Goal: Task Accomplishment & Management: Manage account settings

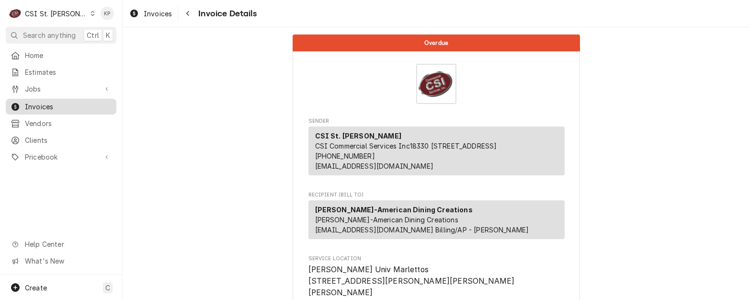
scroll to position [1639, 0]
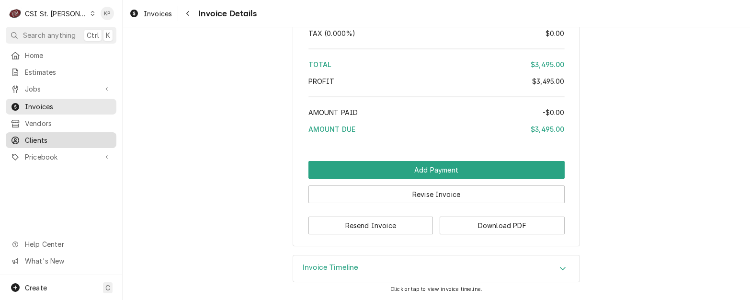
click at [46, 135] on span "Clients" at bounding box center [68, 140] width 87 height 10
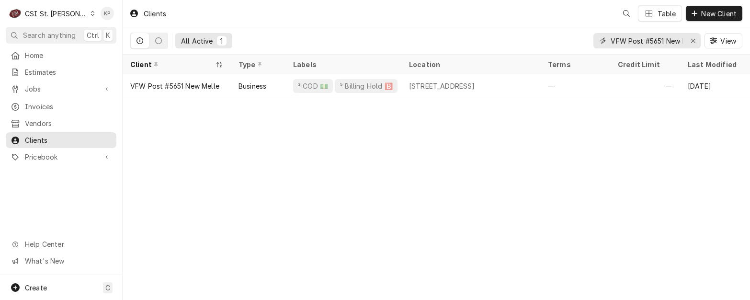
click at [691, 40] on icon "Erase input" at bounding box center [693, 40] width 5 height 7
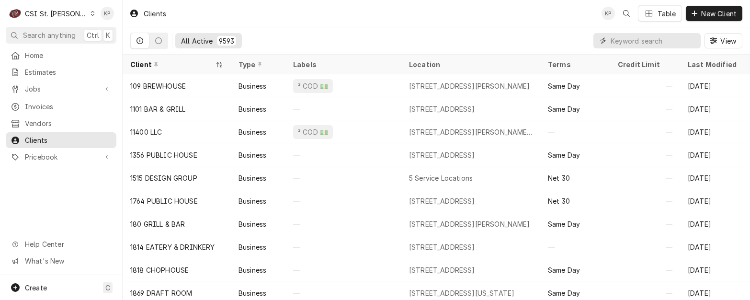
click at [642, 44] on input "Dynamic Content Wrapper" at bounding box center [653, 40] width 85 height 15
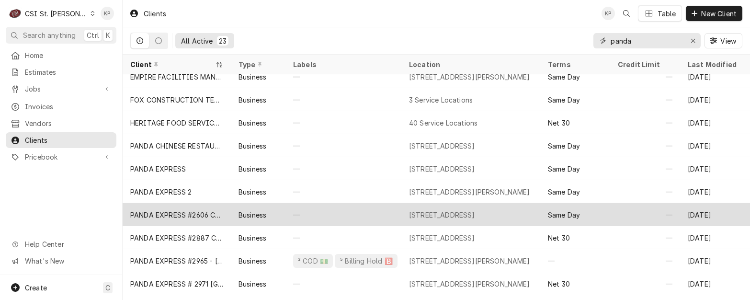
scroll to position [56, 0]
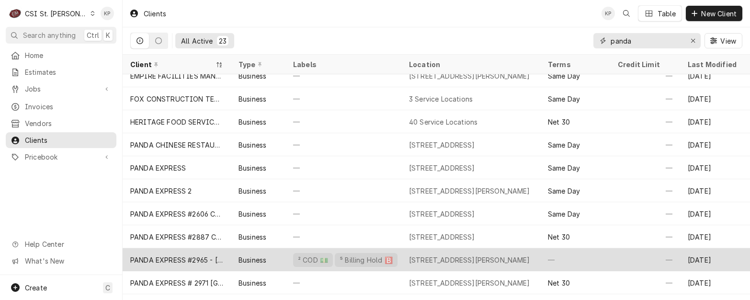
type input "panda"
click at [185, 260] on div "PANDA EXPRESS #2965 - [GEOGRAPHIC_DATA]" at bounding box center [176, 260] width 93 height 10
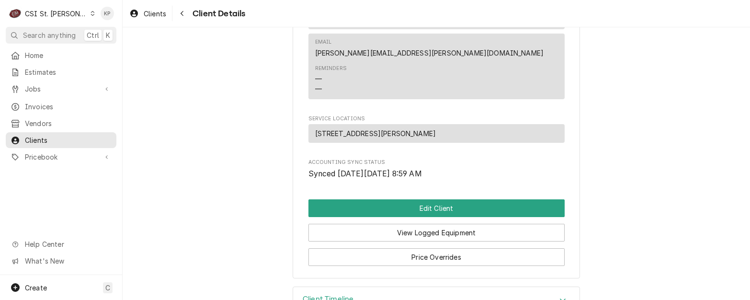
scroll to position [502, 0]
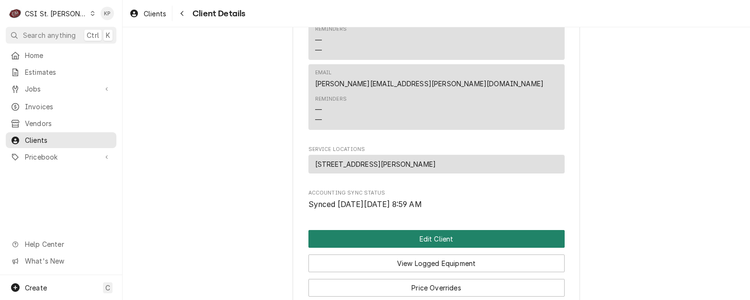
click at [367, 230] on button "Edit Client" at bounding box center [437, 239] width 256 height 18
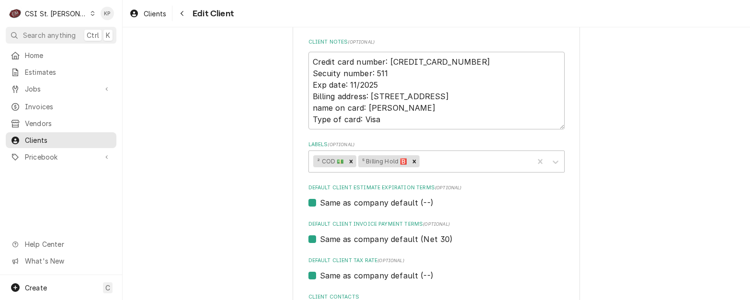
scroll to position [479, 0]
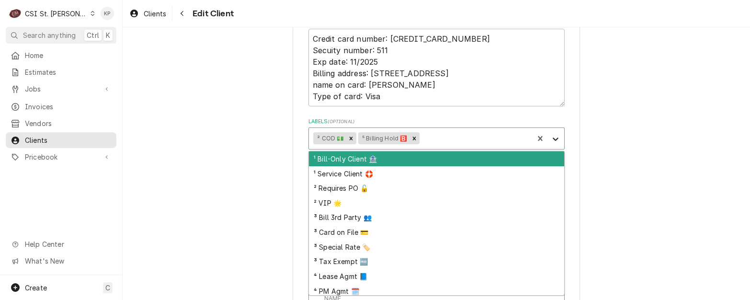
click at [551, 137] on icon "Labels" at bounding box center [556, 139] width 10 height 10
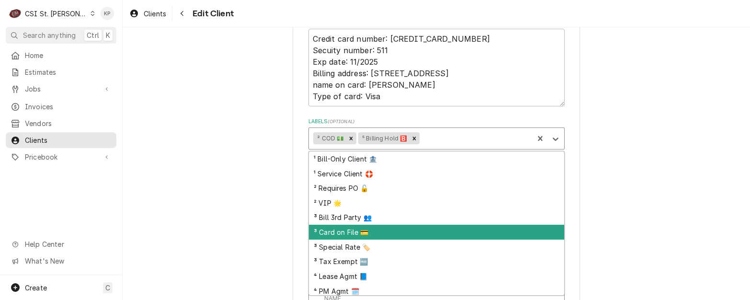
scroll to position [3, 0]
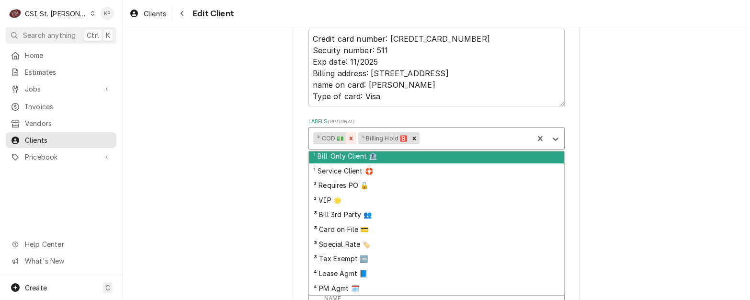
click at [349, 135] on icon "Remove ² COD 💵" at bounding box center [351, 138] width 7 height 7
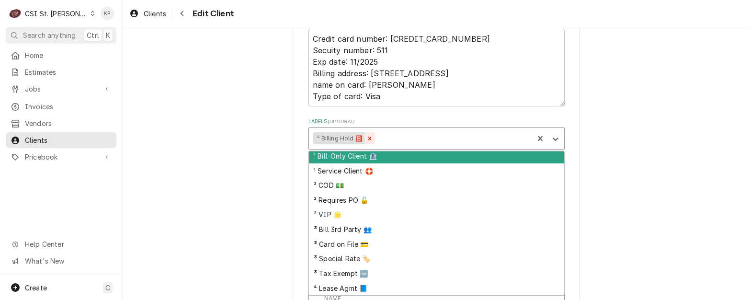
click at [367, 137] on icon "Remove ⁵ Billing Hold 🅱️" at bounding box center [370, 138] width 7 height 7
type textarea "x"
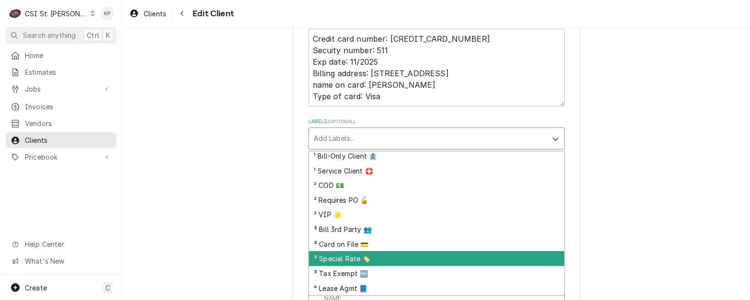
scroll to position [33, 0]
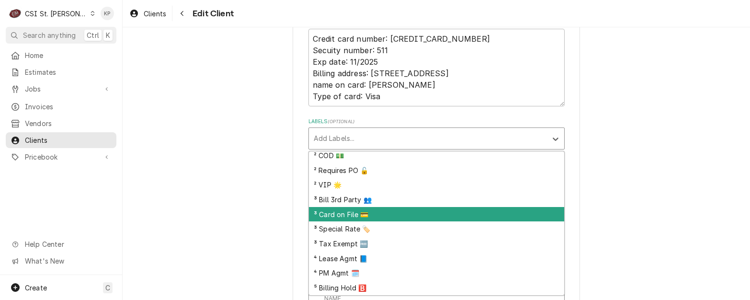
click at [639, 202] on div "Please provide the following information about your client: Client Type Industr…" at bounding box center [437, 165] width 628 height 1215
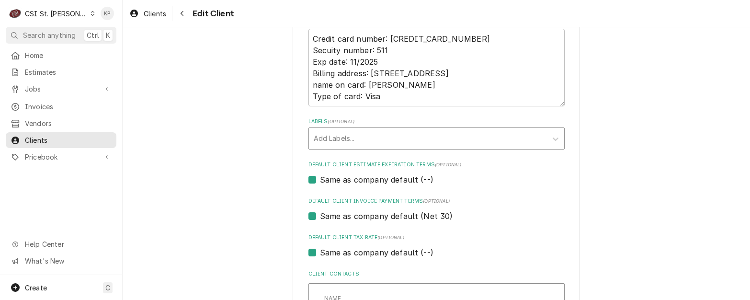
click at [320, 183] on label "Same as company default (--)" at bounding box center [377, 179] width 114 height 11
click at [320, 183] on input "Same as company default (--)" at bounding box center [448, 184] width 256 height 21
checkbox input "false"
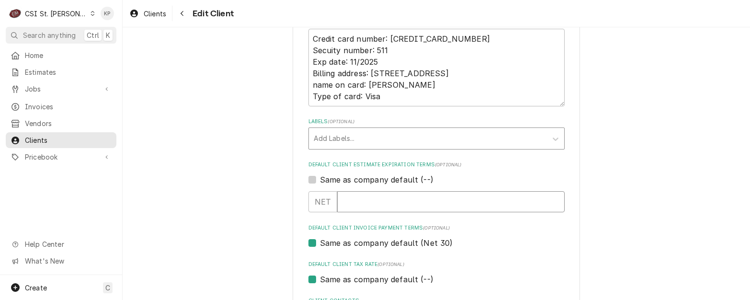
click at [339, 202] on input "Default Client Estimate Expiration Terms" at bounding box center [451, 201] width 228 height 21
type textarea "x"
type input "3"
type textarea "x"
type input "30"
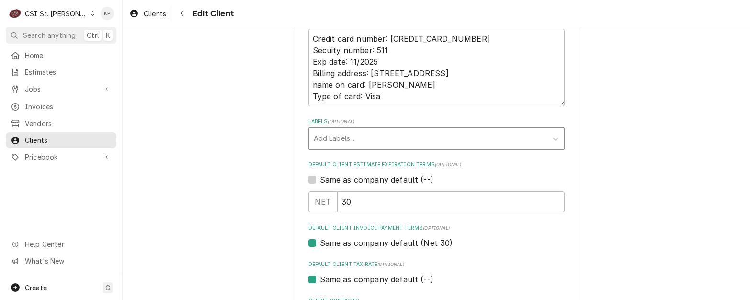
scroll to position [527, 0]
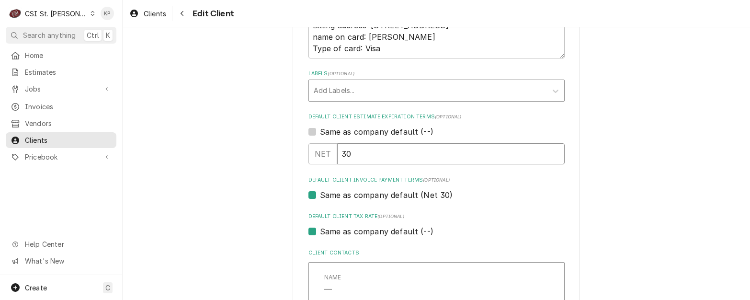
click at [370, 156] on input "30" at bounding box center [451, 153] width 228 height 21
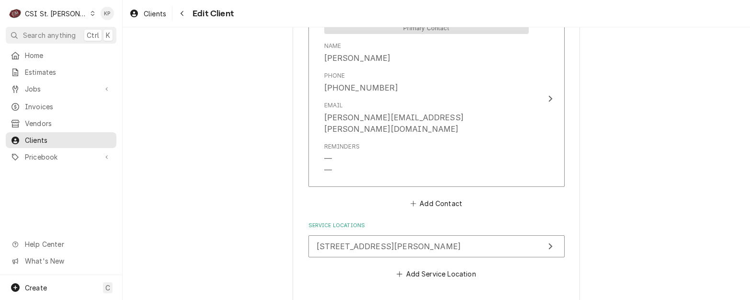
scroll to position [956, 0]
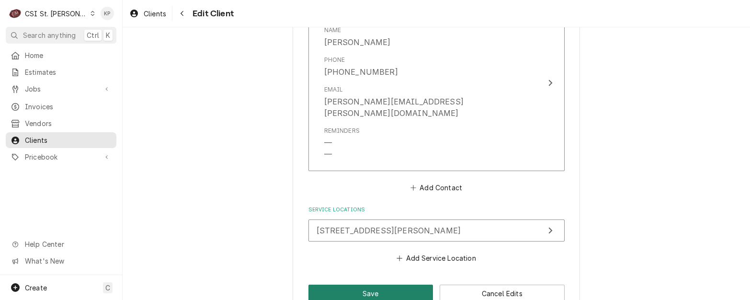
click at [407, 285] on button "Save" at bounding box center [371, 294] width 125 height 18
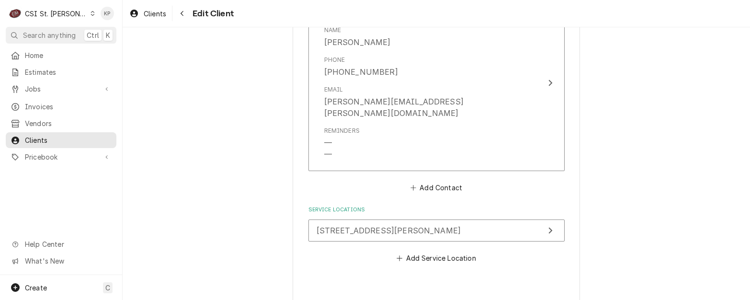
type textarea "x"
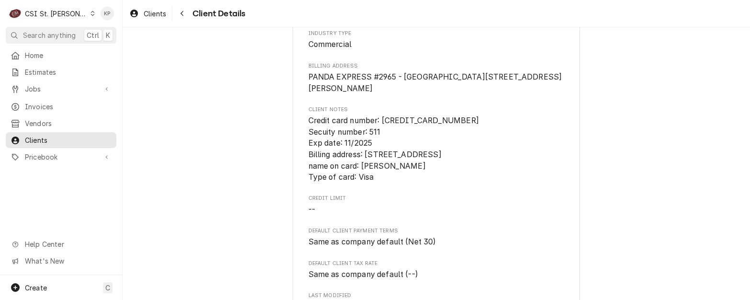
scroll to position [35, 0]
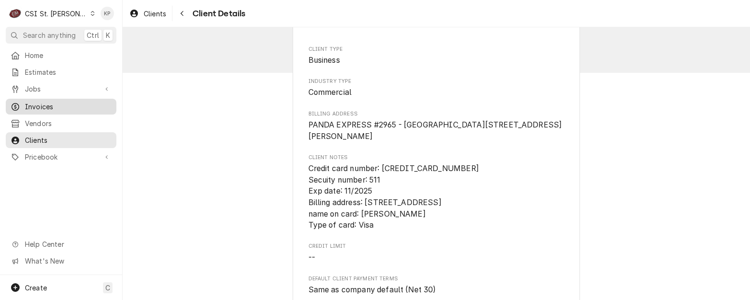
click at [34, 103] on span "Invoices" at bounding box center [68, 107] width 87 height 10
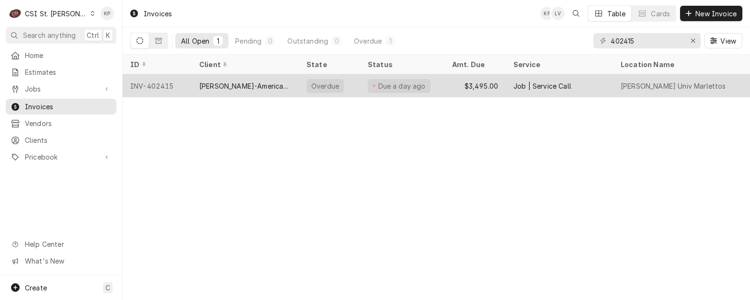
click at [146, 86] on div "INV-402415" at bounding box center [157, 85] width 69 height 23
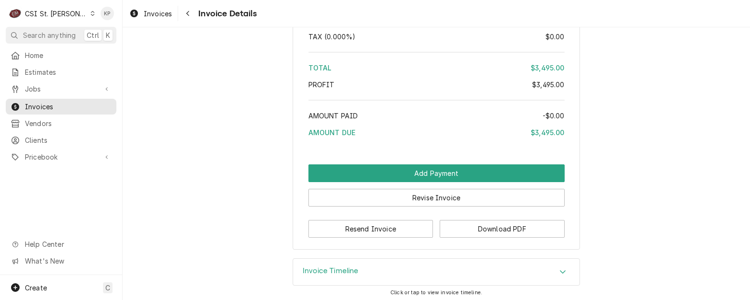
scroll to position [1639, 0]
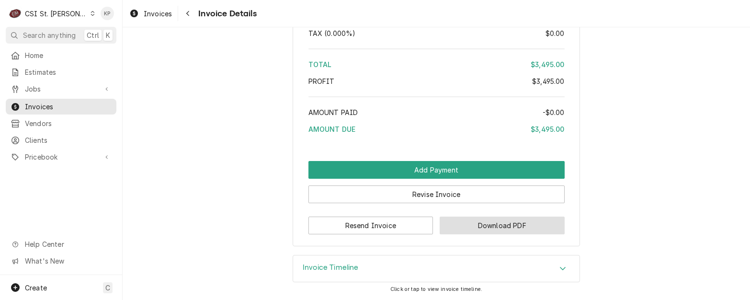
click at [503, 224] on button "Download PDF" at bounding box center [502, 226] width 125 height 18
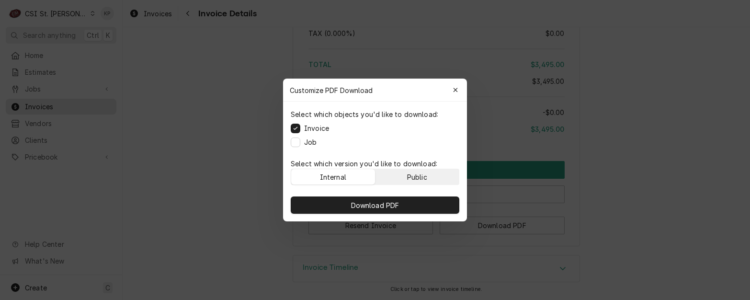
click at [404, 177] on button "Public" at bounding box center [418, 176] width 84 height 15
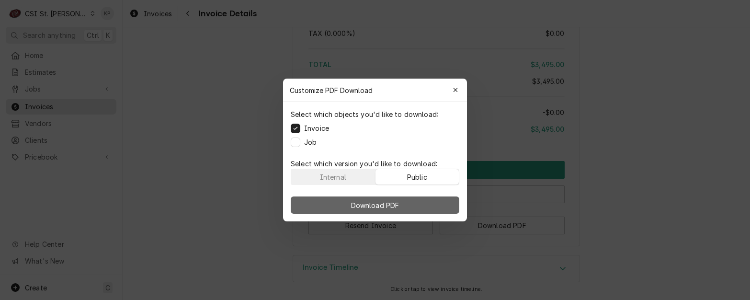
drag, startPoint x: 404, startPoint y: 200, endPoint x: 459, endPoint y: 204, distance: 54.2
click at [405, 200] on button "Download PDF" at bounding box center [375, 204] width 169 height 17
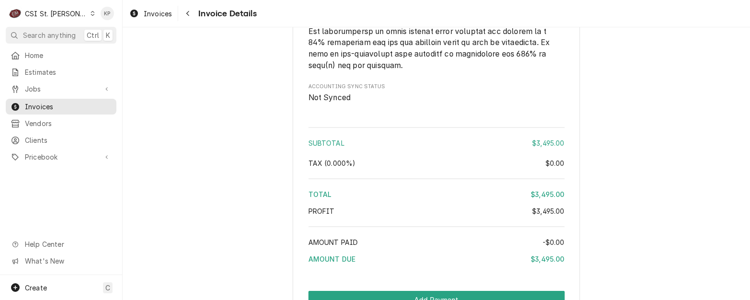
scroll to position [1495, 0]
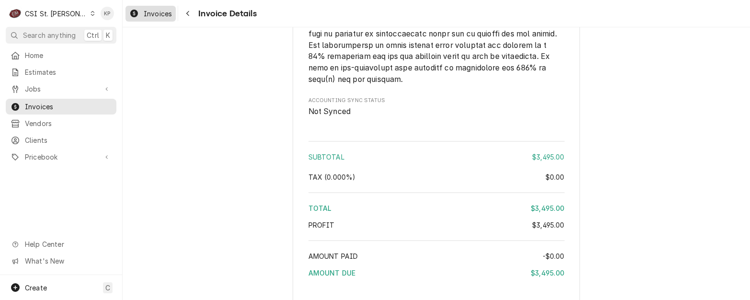
click at [157, 11] on span "Invoices" at bounding box center [158, 14] width 28 height 10
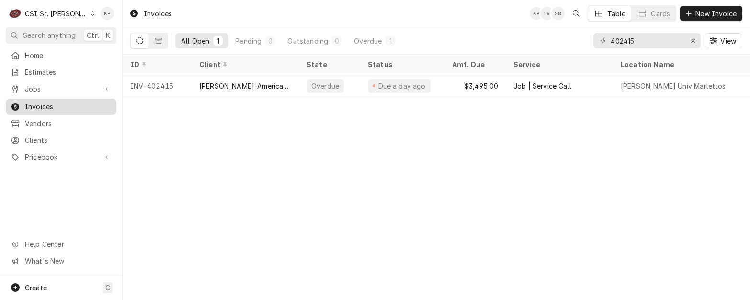
drag, startPoint x: 48, startPoint y: 102, endPoint x: 53, endPoint y: 100, distance: 5.2
click at [48, 102] on span "Invoices" at bounding box center [68, 107] width 87 height 10
click at [693, 41] on icon "Erase input" at bounding box center [693, 40] width 5 height 7
type input "4"
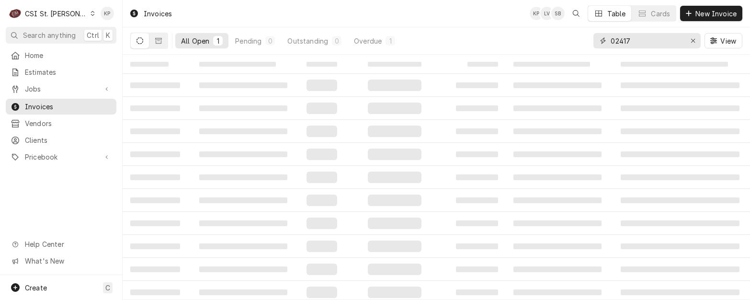
type input "02417"
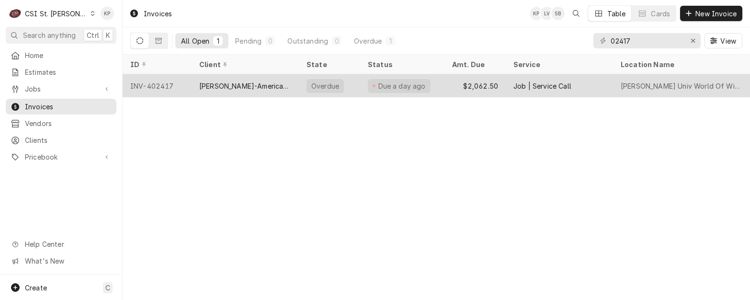
click at [165, 83] on div "INV-402417" at bounding box center [157, 85] width 69 height 23
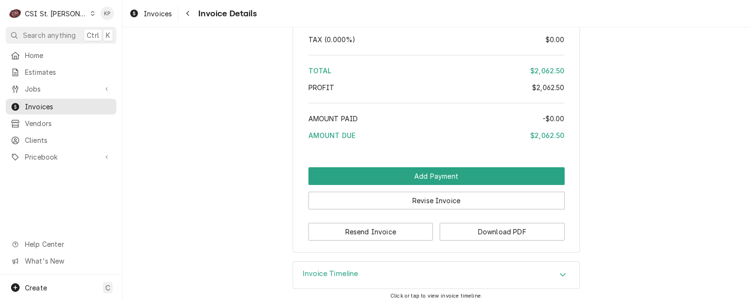
scroll to position [1484, 0]
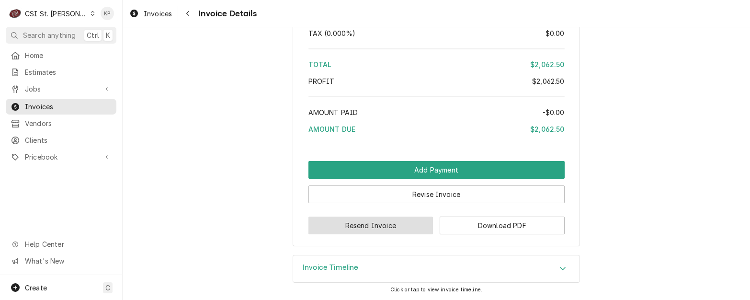
click at [399, 226] on button "Resend Invoice" at bounding box center [371, 226] width 125 height 18
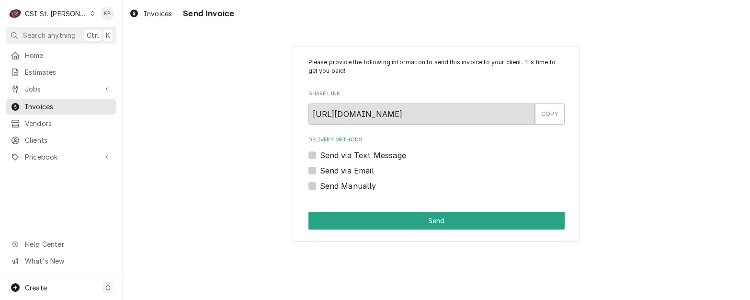
click at [180, 184] on div "Please provide the following information to send this invoice to your client. I…" at bounding box center [437, 143] width 628 height 213
click at [317, 185] on div "Send Manually" at bounding box center [437, 185] width 256 height 11
click at [320, 185] on label "Send Manually" at bounding box center [348, 185] width 57 height 11
click at [320, 185] on input "Send Manually" at bounding box center [448, 190] width 256 height 21
checkbox input "true"
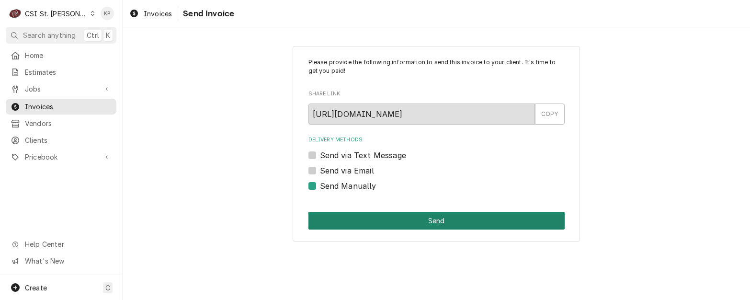
click at [370, 218] on button "Send" at bounding box center [437, 221] width 256 height 18
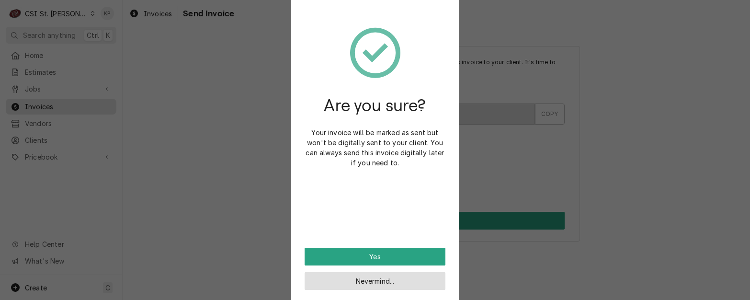
click at [407, 278] on button "Nevermind..." at bounding box center [375, 281] width 141 height 18
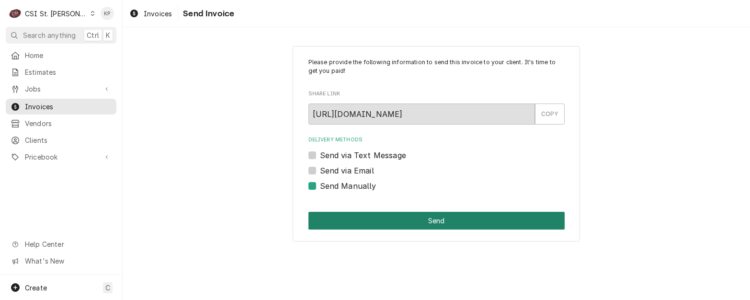
click at [410, 217] on button "Send" at bounding box center [437, 221] width 256 height 18
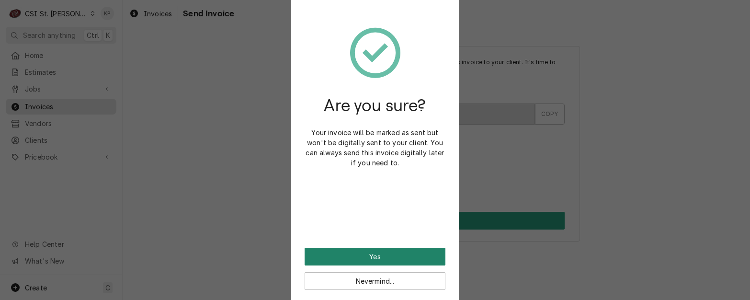
drag, startPoint x: 365, startPoint y: 255, endPoint x: 413, endPoint y: 254, distance: 48.9
click at [366, 254] on button "Yes" at bounding box center [375, 257] width 141 height 18
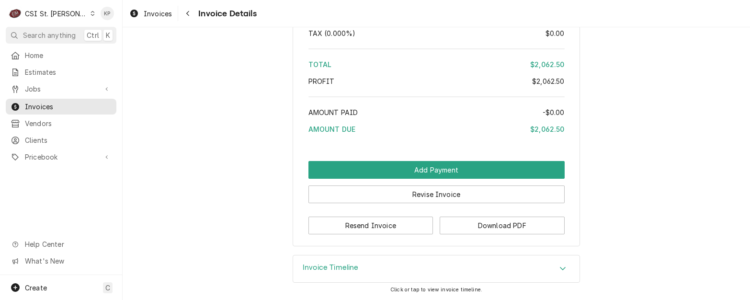
scroll to position [1484, 0]
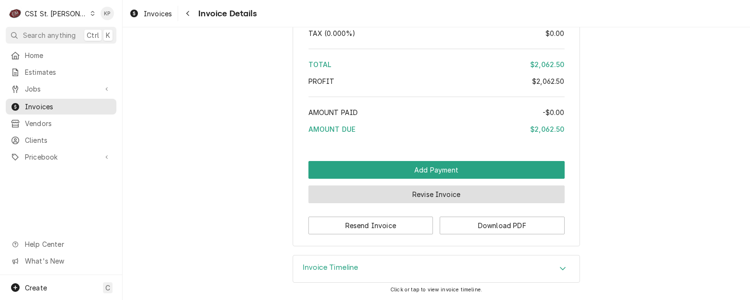
click at [433, 195] on button "Revise Invoice" at bounding box center [437, 194] width 256 height 18
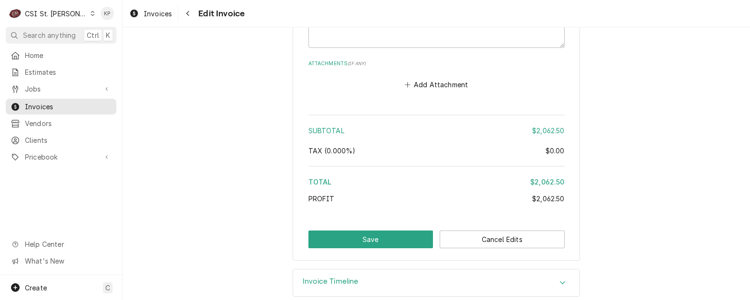
scroll to position [1547, 0]
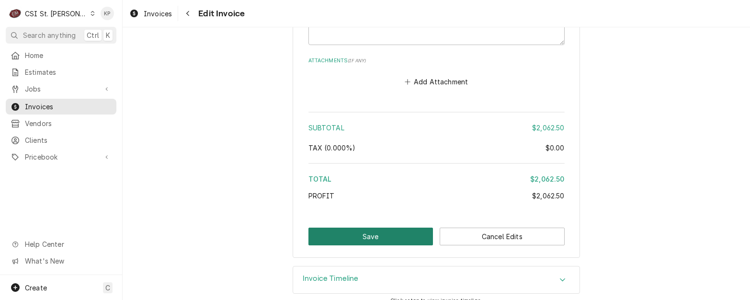
click at [361, 230] on button "Save" at bounding box center [371, 237] width 125 height 18
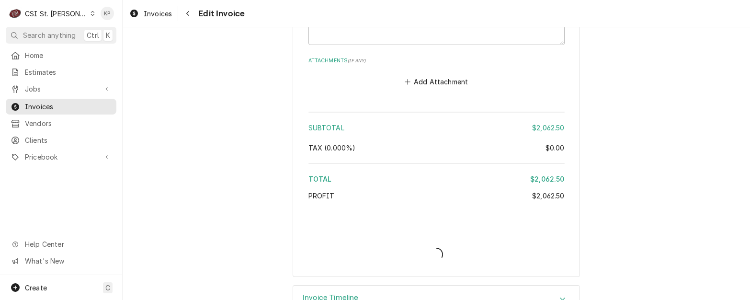
type textarea "x"
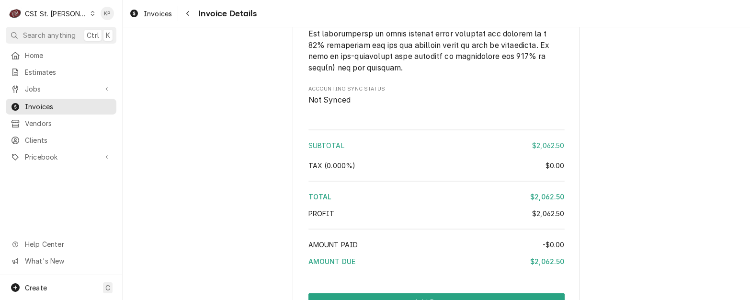
scroll to position [1484, 0]
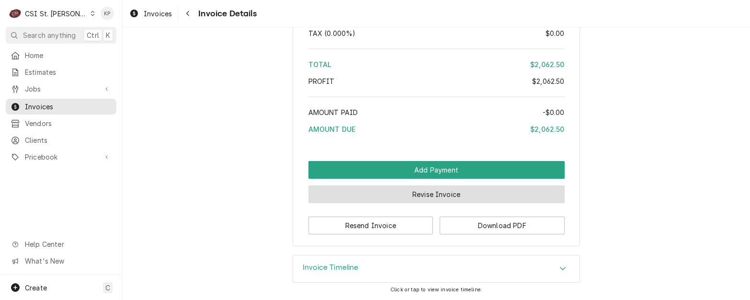
click at [432, 191] on button "Revise Invoice" at bounding box center [437, 194] width 256 height 18
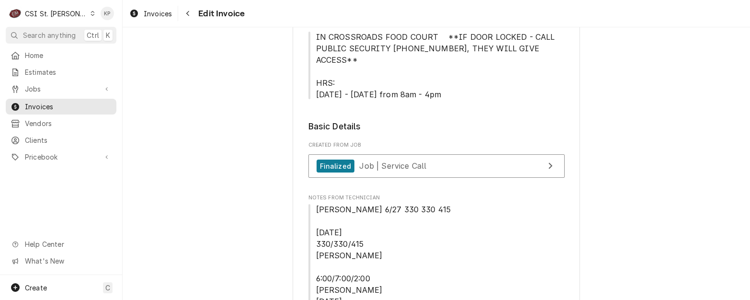
scroll to position [479, 0]
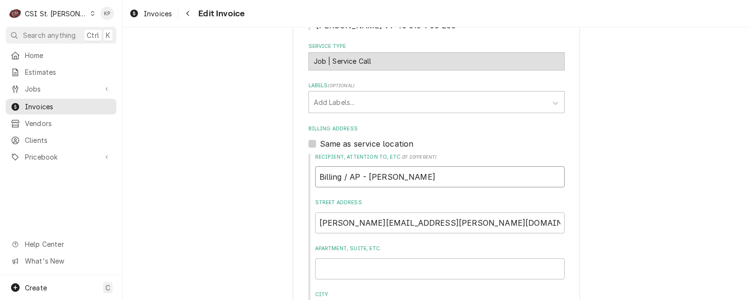
drag, startPoint x: 419, startPoint y: 164, endPoint x: 270, endPoint y: 172, distance: 149.7
type textarea "x"
click at [324, 166] on input "Recipient, Attention To, etc. ( if different )" at bounding box center [440, 176] width 250 height 21
paste input "[PERSON_NAME]-American Dining Creations"
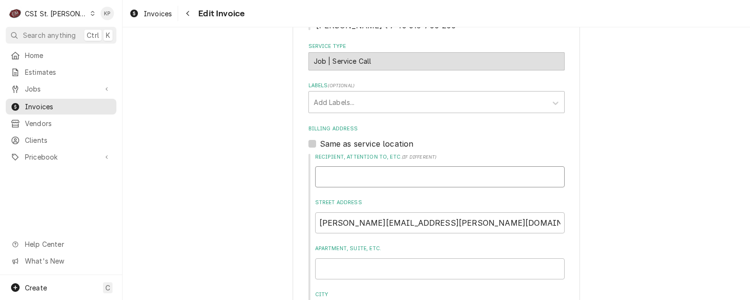
type textarea "x"
type input "[PERSON_NAME]-American Dining Creations"
drag, startPoint x: 451, startPoint y: 210, endPoint x: 160, endPoint y: 188, distance: 292.1
type textarea "x"
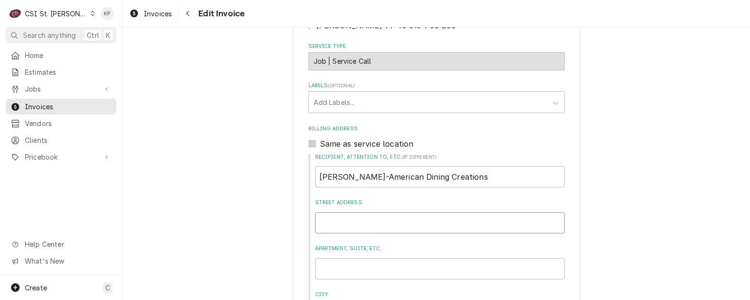
click at [330, 212] on input "Street Address" at bounding box center [440, 222] width 250 height 21
paste input "[EMAIL_ADDRESS][DOMAIN_NAME]"
type textarea "x"
type input "djones@afvusa.com"
click at [327, 258] on input "Apartment, Suite, etc." at bounding box center [440, 268] width 250 height 21
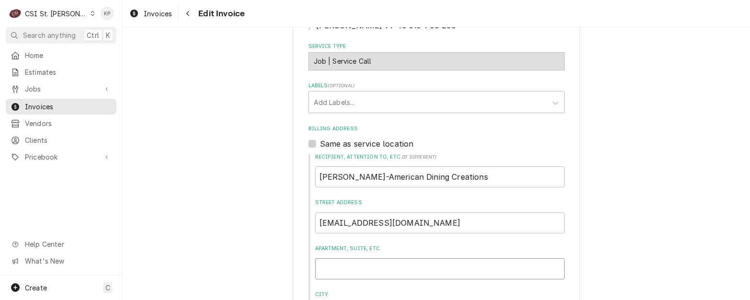
paste input "Billing/AP - Danielle Jones"
type textarea "x"
type input "Billing/AP - Danielle Jones"
click at [408, 275] on div "Recipient, Attention To, etc. ( if different ) Webster-American Dining Creation…" at bounding box center [437, 262] width 256 height 218
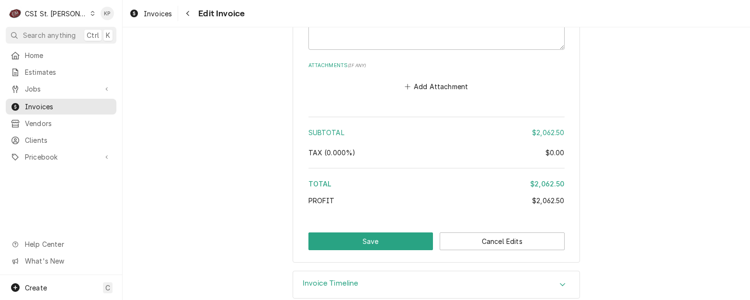
scroll to position [1547, 0]
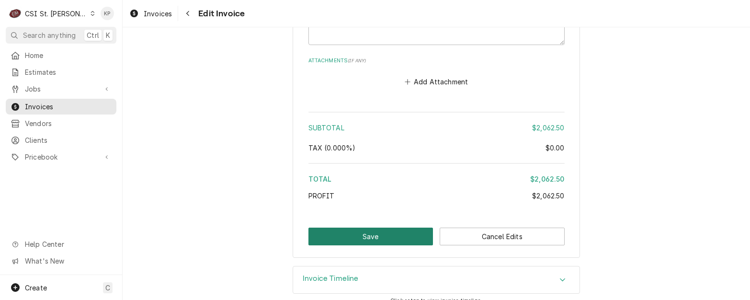
click at [379, 228] on button "Save" at bounding box center [371, 237] width 125 height 18
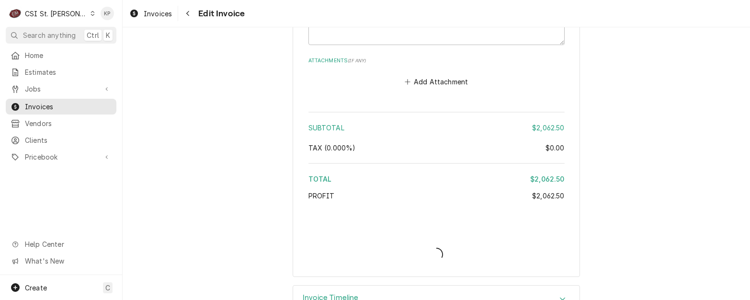
type textarea "x"
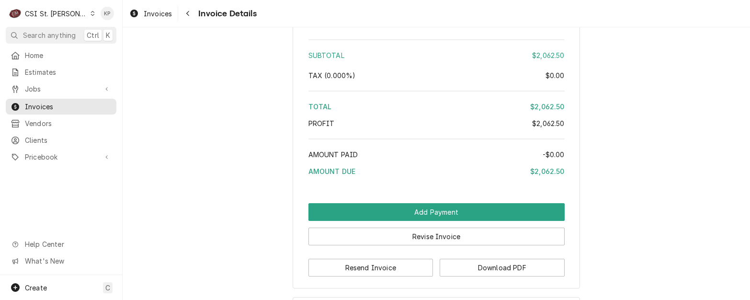
scroll to position [1484, 0]
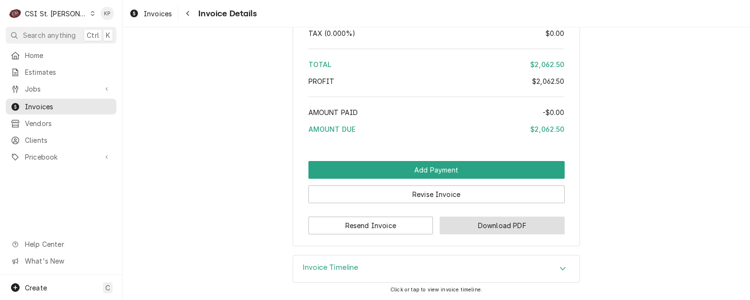
click at [475, 226] on button "Download PDF" at bounding box center [502, 226] width 125 height 18
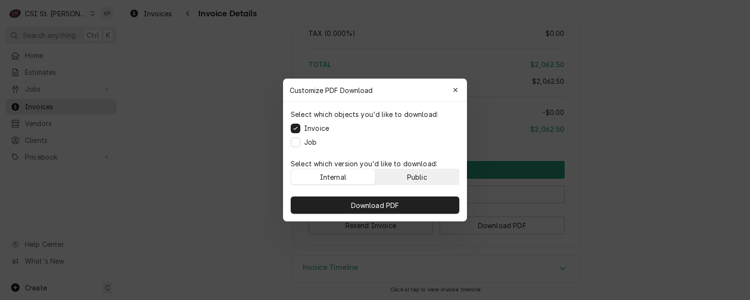
click at [431, 179] on button "Public" at bounding box center [418, 176] width 84 height 15
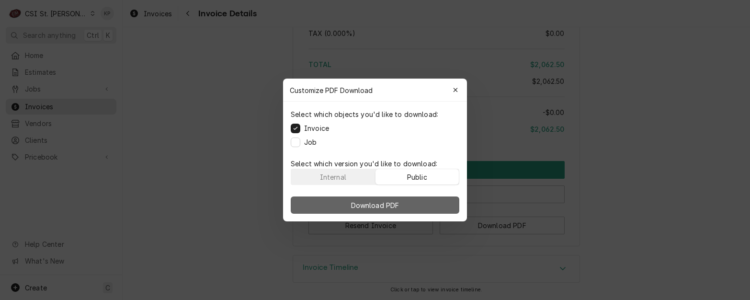
click at [433, 207] on button "Download PDF" at bounding box center [375, 204] width 169 height 17
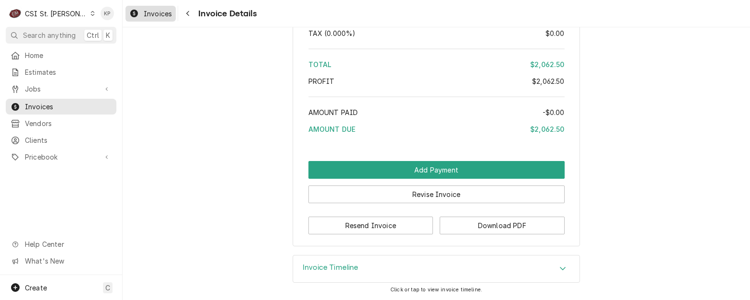
click at [154, 17] on span "Invoices" at bounding box center [158, 14] width 28 height 10
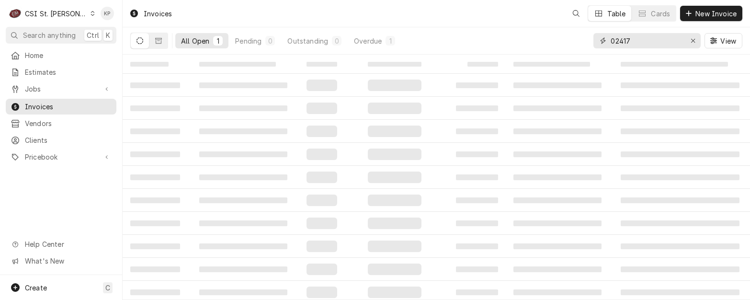
click at [694, 38] on icon "Erase input" at bounding box center [693, 40] width 5 height 7
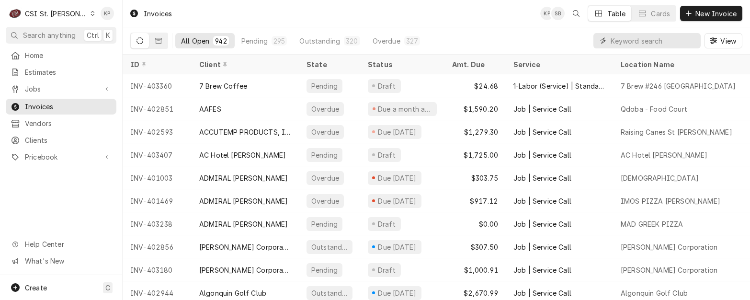
click at [619, 39] on input "Dynamic Content Wrapper" at bounding box center [653, 40] width 85 height 15
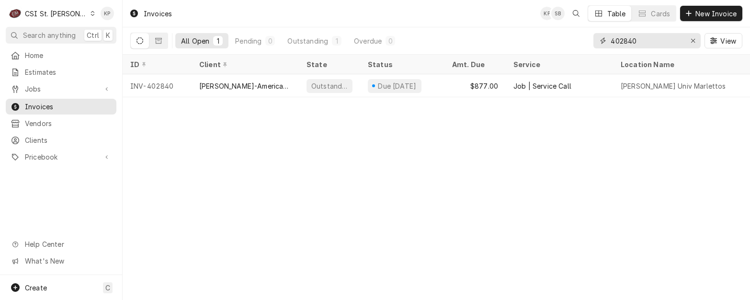
type input "402840"
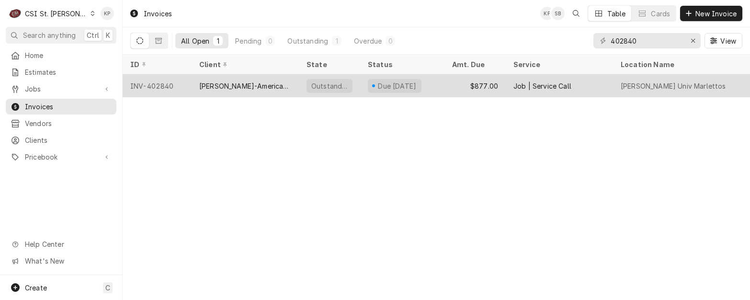
click at [151, 86] on div "INV-402840" at bounding box center [157, 85] width 69 height 23
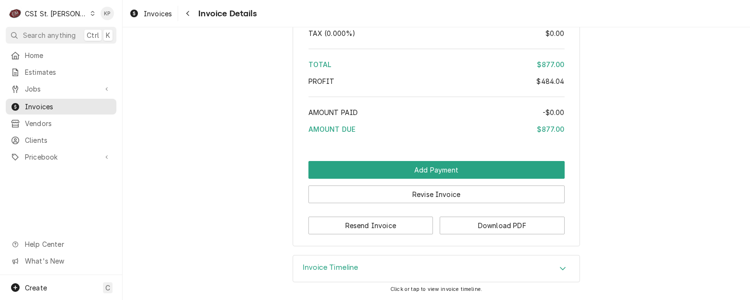
scroll to position [1873, 0]
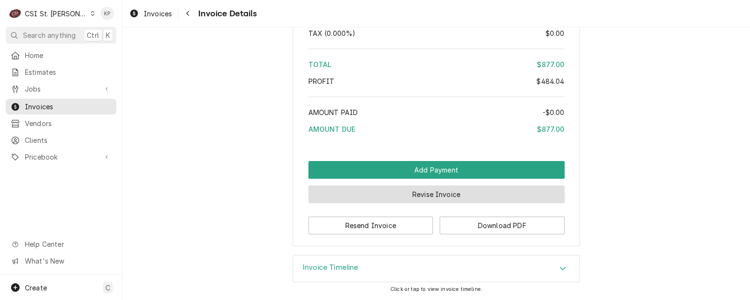
click at [457, 196] on button "Revise Invoice" at bounding box center [437, 194] width 256 height 18
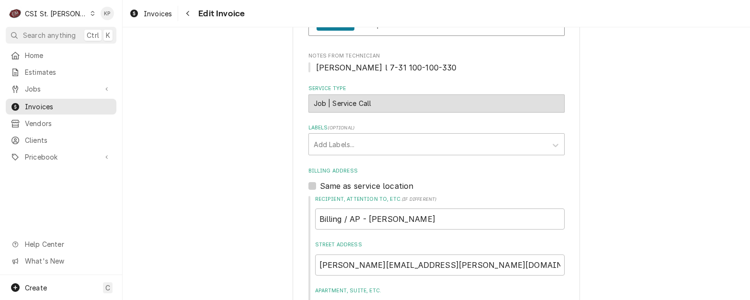
scroll to position [383, 0]
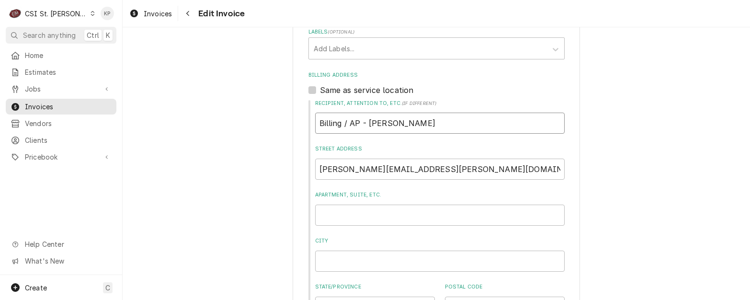
drag, startPoint x: 441, startPoint y: 123, endPoint x: 327, endPoint y: 123, distance: 114.0
type textarea "x"
paste input "[PERSON_NAME]-American Dining Creations"
type textarea "x"
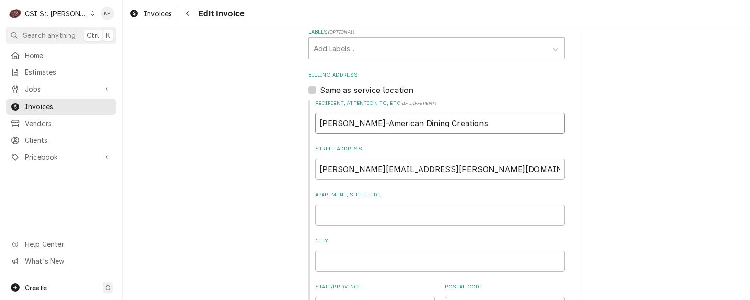
type input "[PERSON_NAME]-American Dining Creations"
drag, startPoint x: 451, startPoint y: 170, endPoint x: 244, endPoint y: 172, distance: 207.0
type textarea "x"
click at [334, 172] on input "Street Address" at bounding box center [440, 169] width 250 height 21
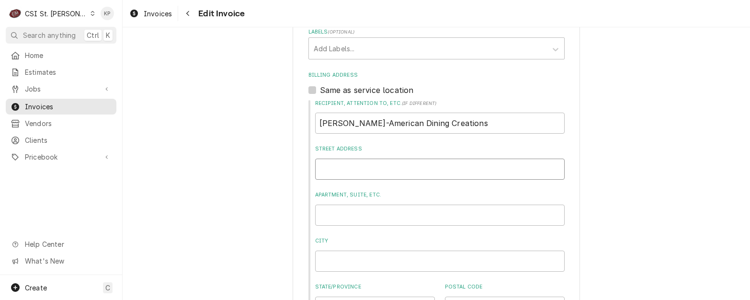
paste input "djones@afvusa.com"
type textarea "x"
type input "djones@afvusa.com"
click at [333, 218] on input "Apartment, Suite, etc." at bounding box center [440, 215] width 250 height 21
click at [325, 215] on input "Apartment, Suite, etc." at bounding box center [440, 215] width 250 height 21
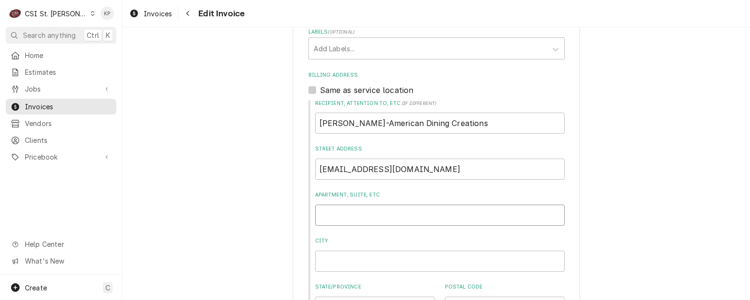
paste input "Billing/AP - Danielle Jones"
type textarea "x"
type input "Billing/AP - Danielle Jones"
click at [367, 238] on label "City" at bounding box center [440, 241] width 250 height 8
click at [367, 251] on input "City" at bounding box center [440, 261] width 250 height 21
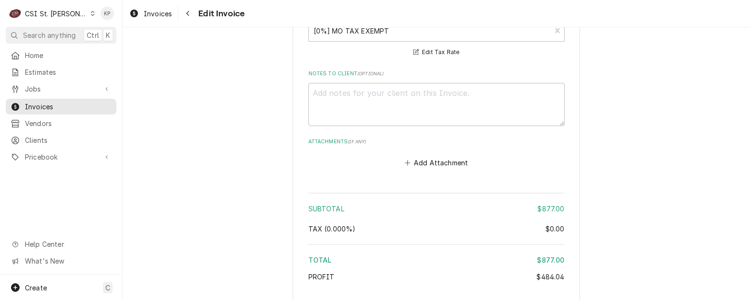
scroll to position [1865, 0]
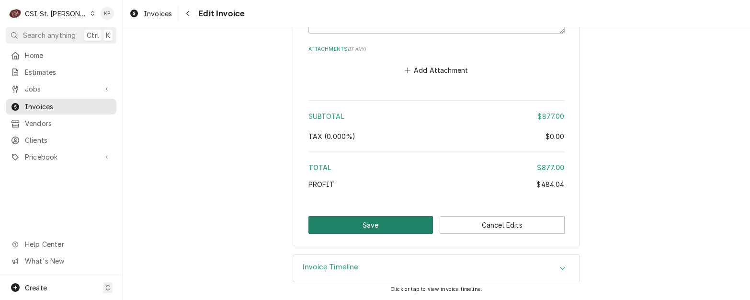
click at [372, 230] on button "Save" at bounding box center [371, 225] width 125 height 18
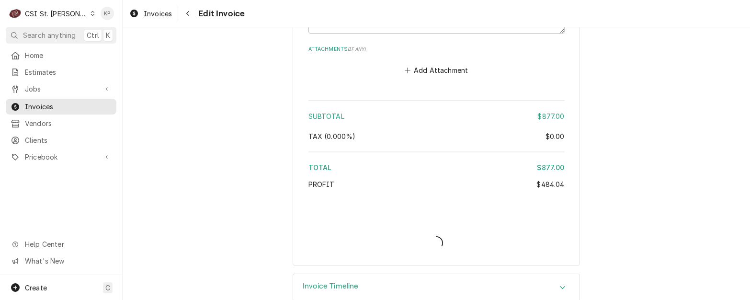
type textarea "x"
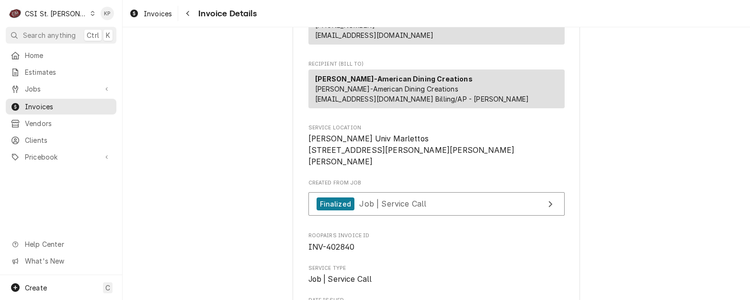
scroll to position [144, 0]
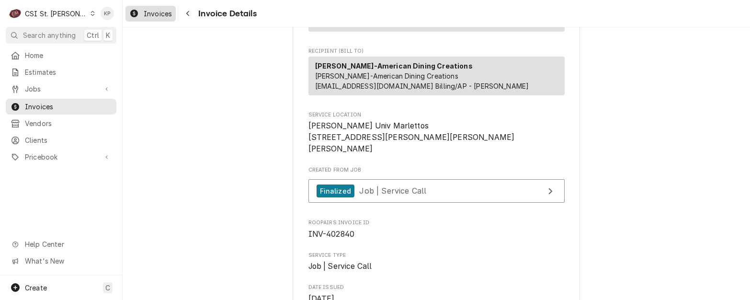
click at [157, 16] on span "Invoices" at bounding box center [158, 14] width 28 height 10
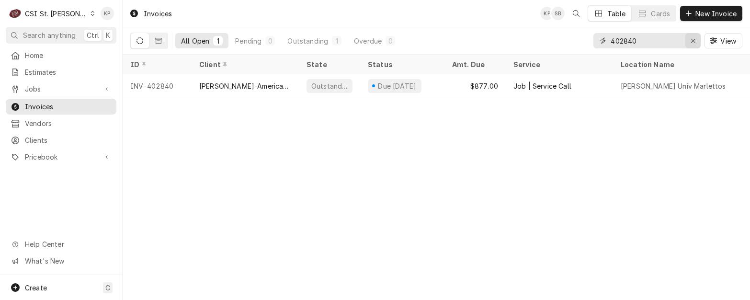
click at [692, 41] on icon "Erase input" at bounding box center [693, 40] width 5 height 7
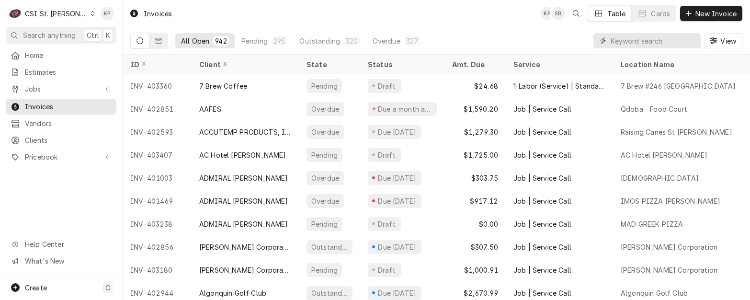
click at [615, 36] on input "Dynamic Content Wrapper" at bounding box center [653, 40] width 85 height 15
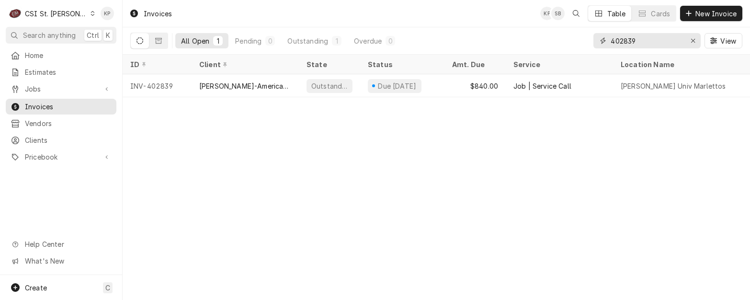
type input "402839"
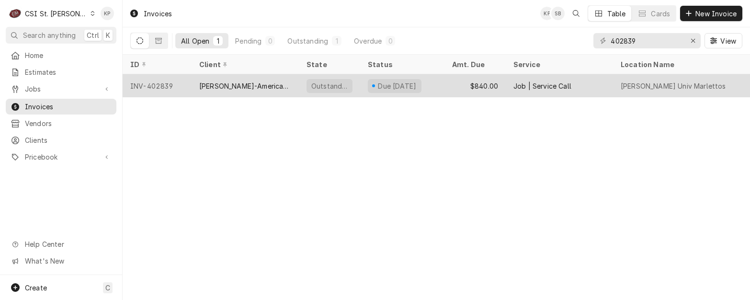
click at [158, 85] on div "INV-402839" at bounding box center [157, 85] width 69 height 23
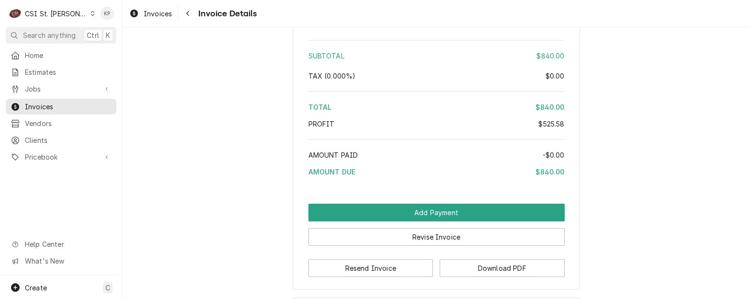
scroll to position [1869, 0]
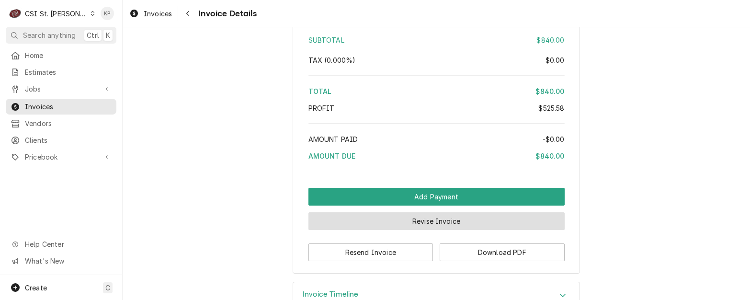
click at [405, 230] on button "Revise Invoice" at bounding box center [437, 221] width 256 height 18
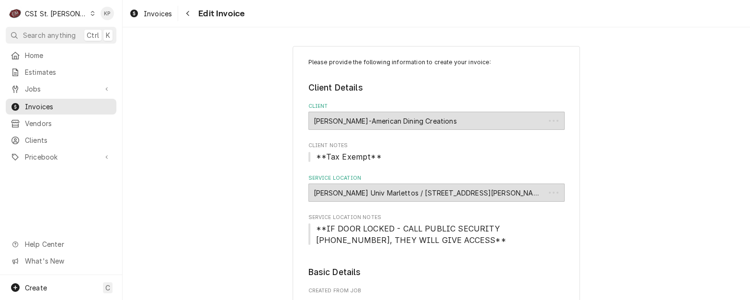
type textarea "x"
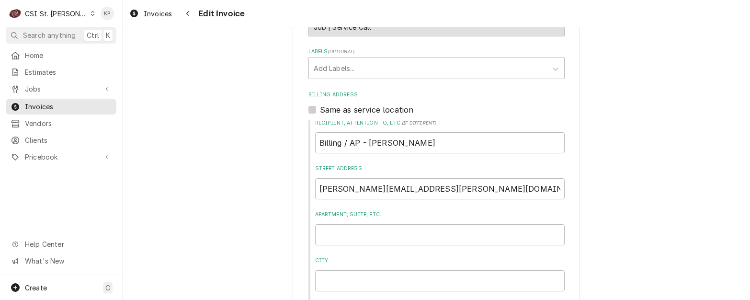
scroll to position [383, 0]
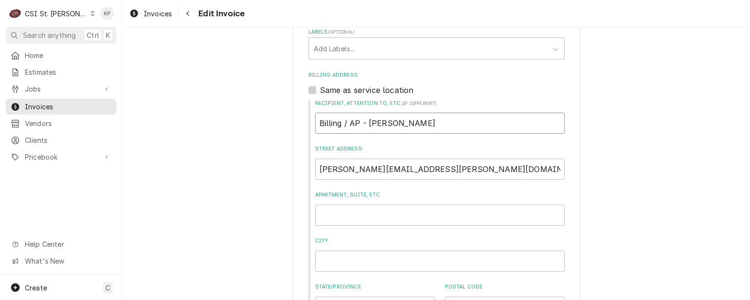
drag, startPoint x: 455, startPoint y: 120, endPoint x: 263, endPoint y: 126, distance: 192.2
paste input "[PERSON_NAME]-American Dining Creations"
type textarea "x"
type input "[PERSON_NAME]-American Dining Creations"
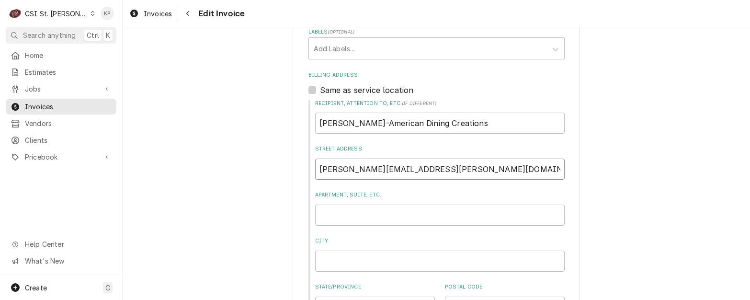
drag, startPoint x: 462, startPoint y: 169, endPoint x: 218, endPoint y: 171, distance: 243.9
type textarea "x"
click at [327, 171] on input "Street Address" at bounding box center [440, 169] width 250 height 21
paste input "djones@afvusa.com"
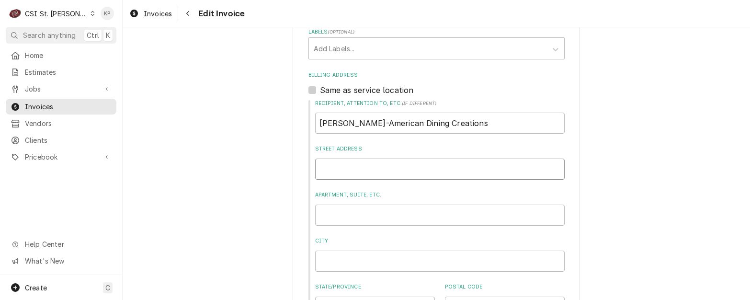
type textarea "x"
type input "djones@afvusa.com"
click at [325, 220] on input "Apartment, Suite, etc." at bounding box center [440, 215] width 250 height 21
paste input "Billing/AP - Danielle Jones"
type textarea "x"
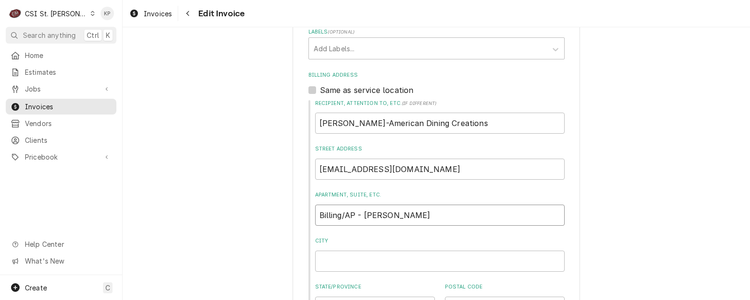
type input "Billing/AP - Danielle Jones"
click at [356, 245] on label "City" at bounding box center [440, 241] width 250 height 8
click at [356, 251] on input "City" at bounding box center [440, 261] width 250 height 21
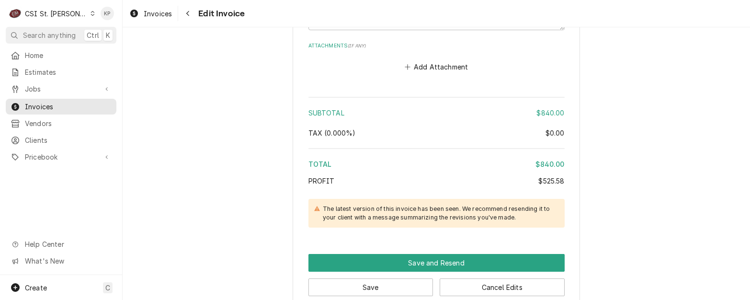
scroll to position [1930, 0]
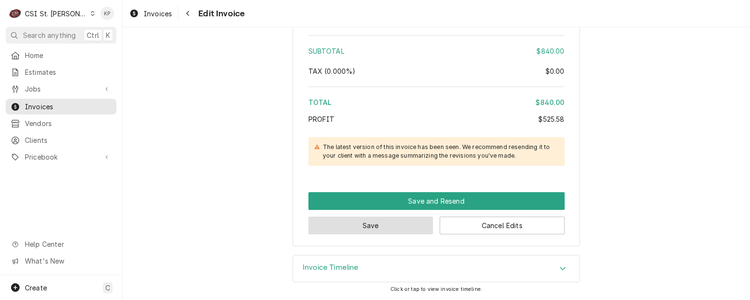
click at [367, 229] on button "Save" at bounding box center [371, 226] width 125 height 18
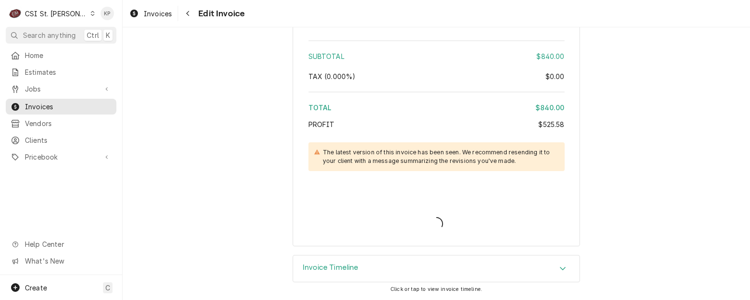
type textarea "x"
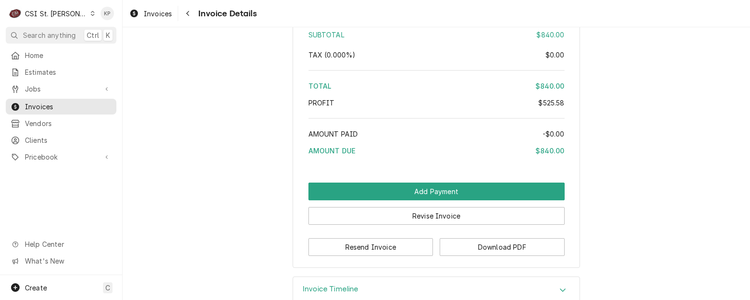
scroll to position [1873, 0]
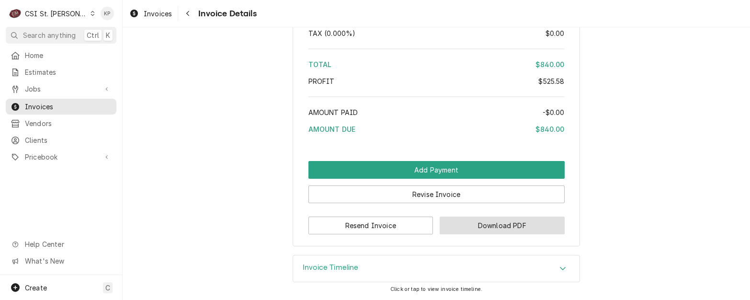
click at [453, 232] on button "Download PDF" at bounding box center [502, 226] width 125 height 18
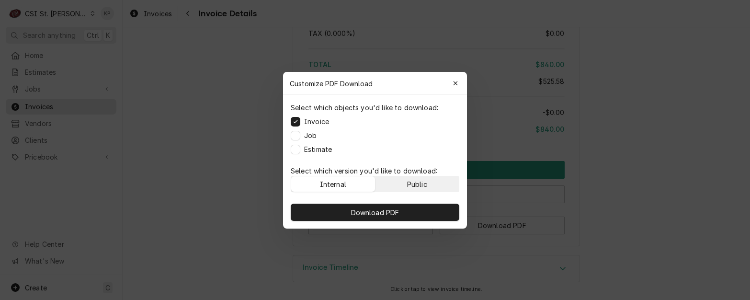
click at [397, 186] on button "Public" at bounding box center [418, 183] width 84 height 15
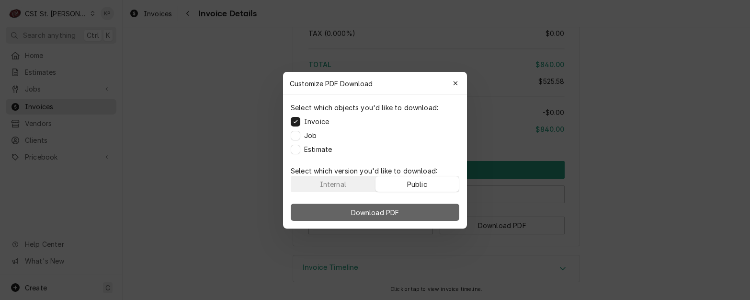
click at [399, 207] on span "Download PDF" at bounding box center [375, 212] width 52 height 10
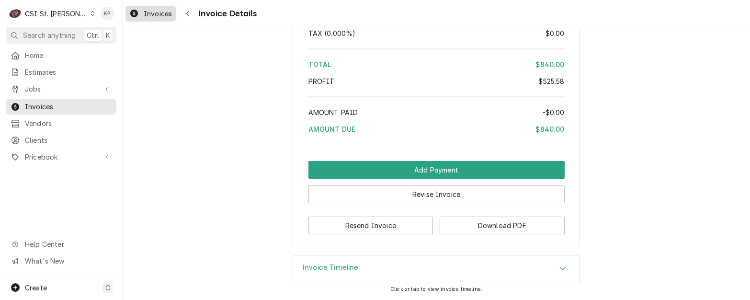
click at [145, 11] on span "Invoices" at bounding box center [158, 14] width 28 height 10
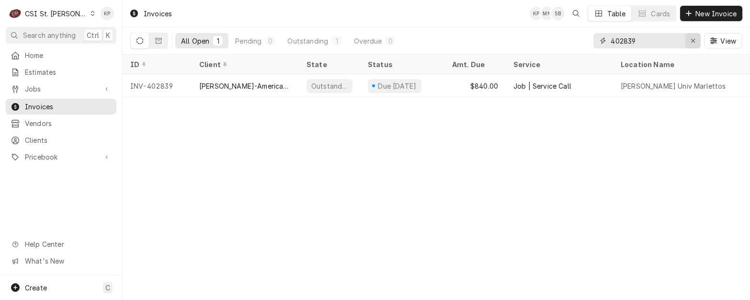
click at [691, 41] on icon "Erase input" at bounding box center [693, 40] width 5 height 7
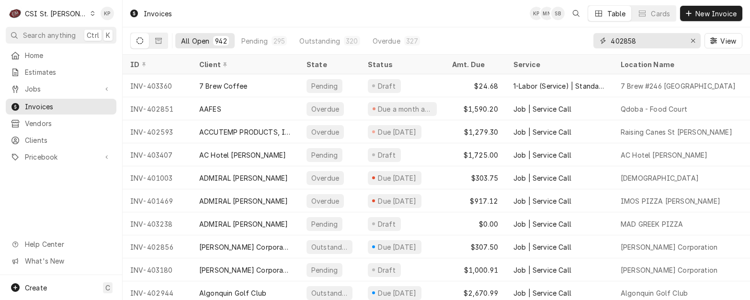
type input "402858"
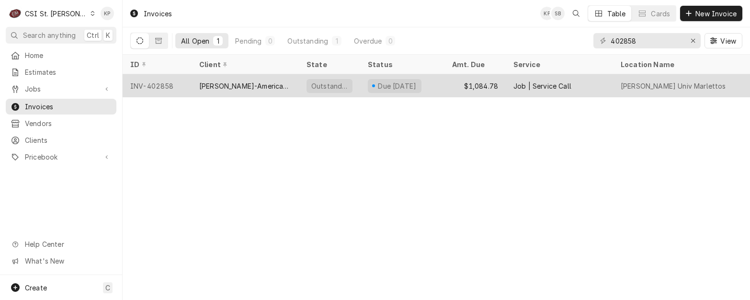
click at [169, 83] on div "INV-402858" at bounding box center [157, 85] width 69 height 23
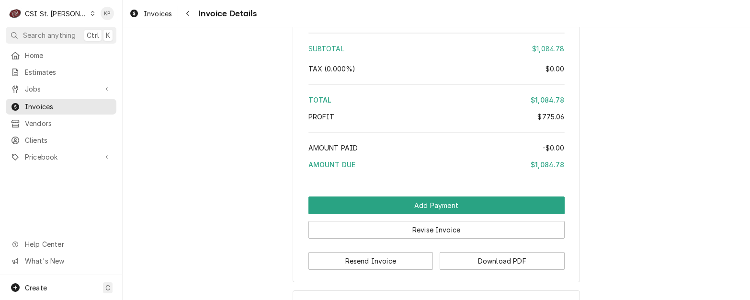
scroll to position [1723, 0]
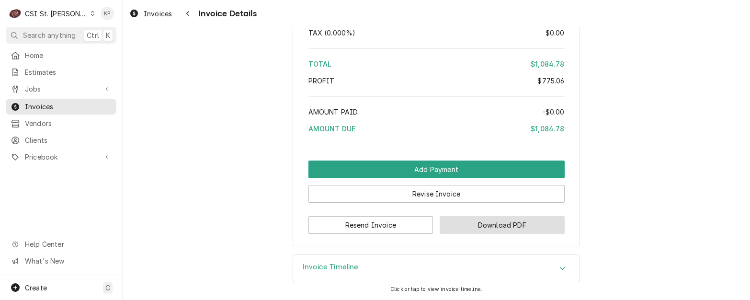
click at [481, 227] on button "Download PDF" at bounding box center [502, 225] width 125 height 18
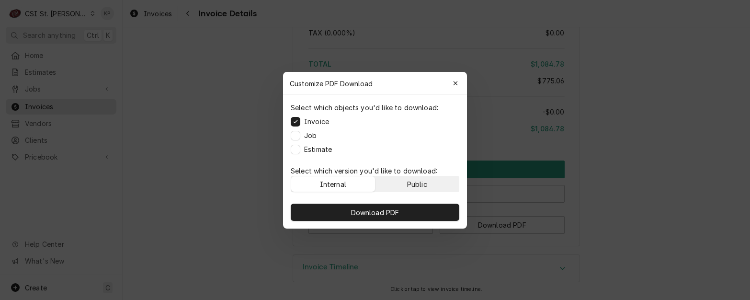
click at [402, 186] on button "Public" at bounding box center [418, 183] width 84 height 15
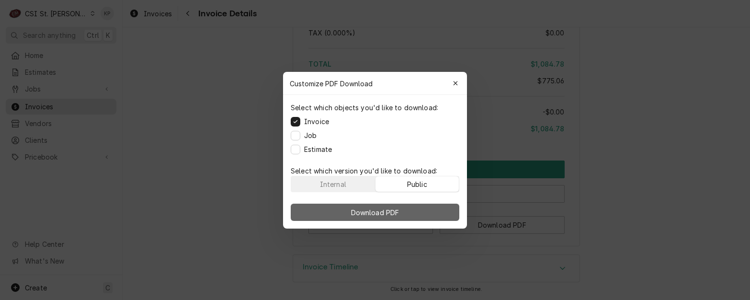
click at [397, 208] on span "Download PDF" at bounding box center [375, 212] width 52 height 10
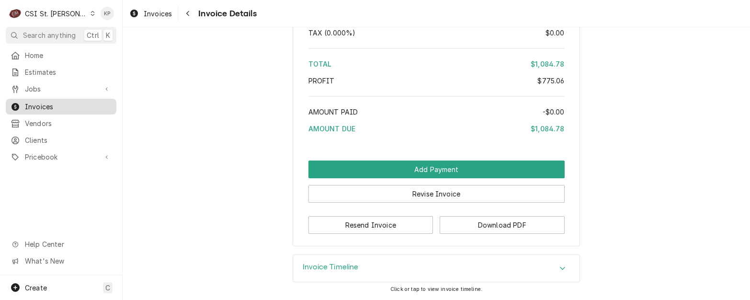
click at [70, 101] on div "Invoices" at bounding box center [61, 107] width 107 height 12
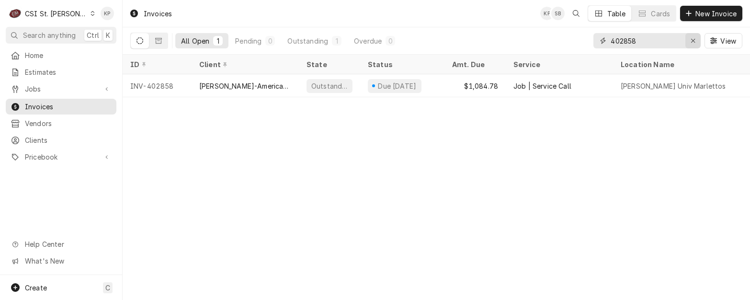
click at [691, 41] on icon "Erase input" at bounding box center [693, 40] width 5 height 7
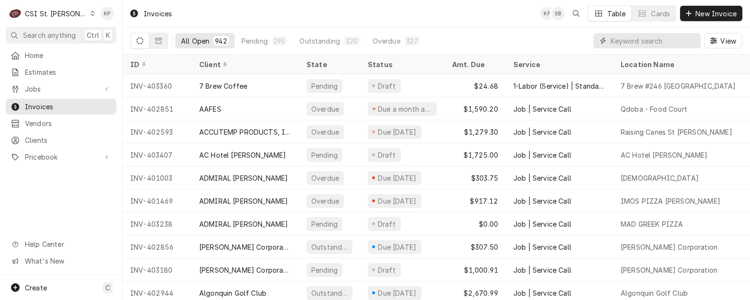
click at [629, 41] on input "Dynamic Content Wrapper" at bounding box center [653, 40] width 85 height 15
type input "402867"
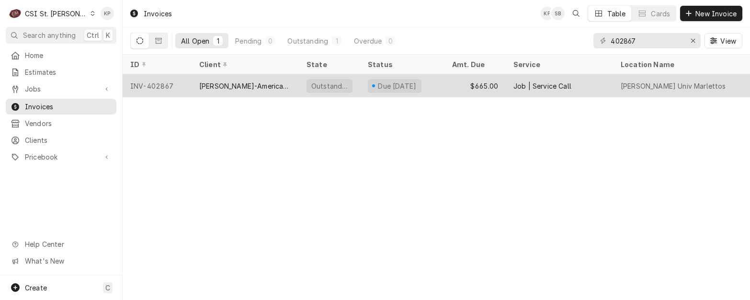
click at [159, 85] on div "INV-402867" at bounding box center [157, 85] width 69 height 23
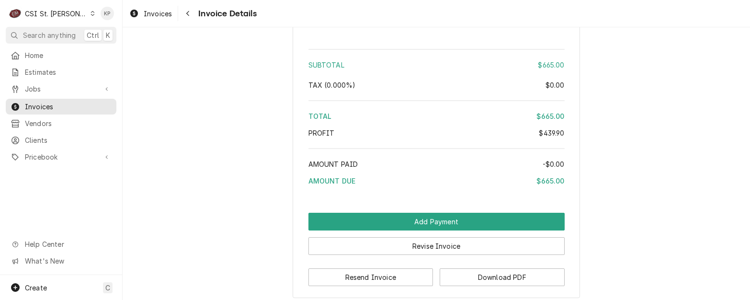
scroll to position [1894, 0]
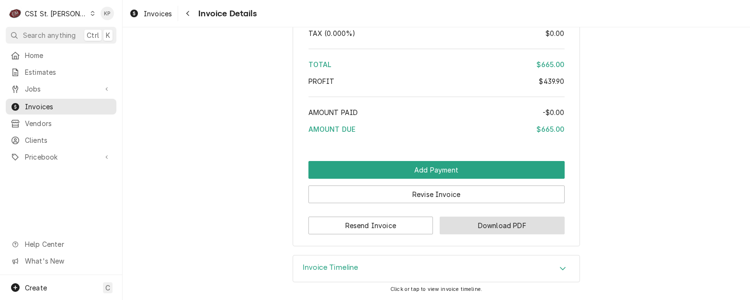
click at [457, 222] on button "Download PDF" at bounding box center [502, 226] width 125 height 18
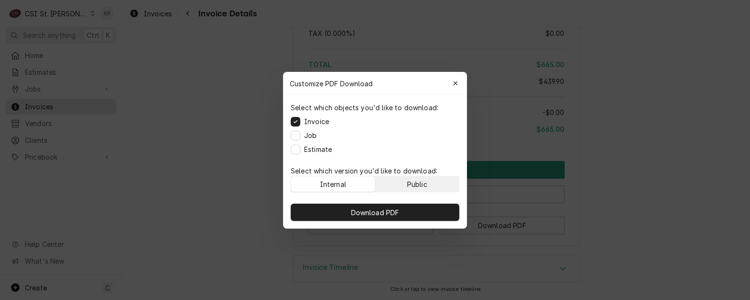
click at [417, 185] on div "Public" at bounding box center [417, 184] width 20 height 10
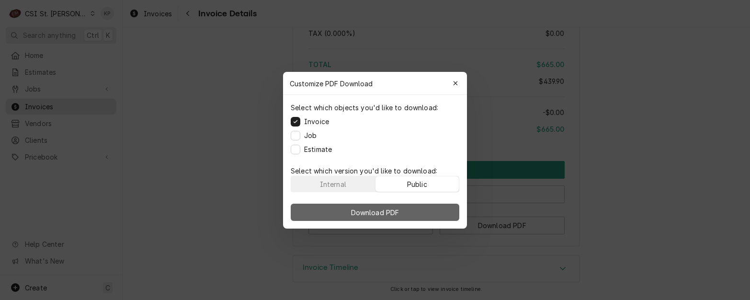
click at [416, 212] on button "Download PDF" at bounding box center [375, 212] width 169 height 17
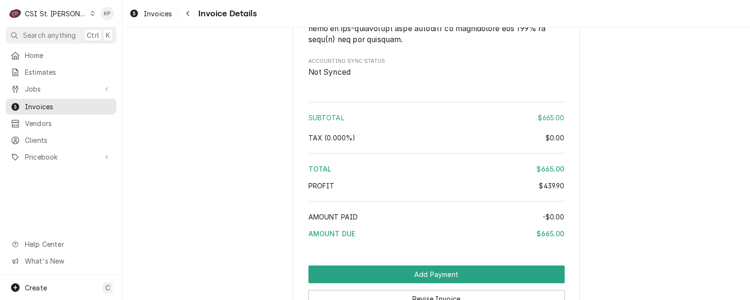
scroll to position [1702, 0]
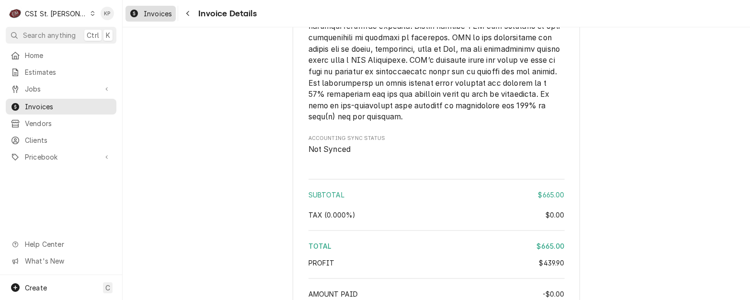
click at [150, 13] on span "Invoices" at bounding box center [158, 14] width 28 height 10
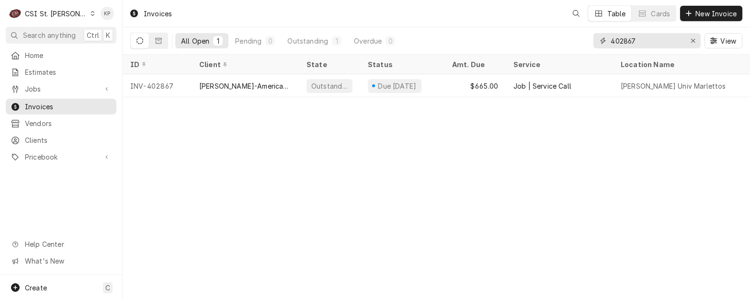
click at [693, 40] on icon "Erase input" at bounding box center [693, 40] width 5 height 7
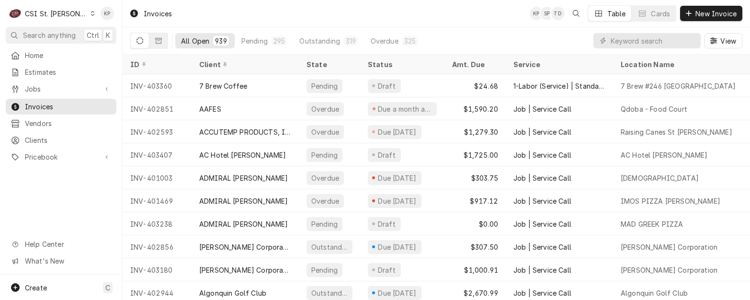
click at [608, 40] on div "Dynamic Content Wrapper" at bounding box center [603, 41] width 10 height 10
click at [614, 40] on input "Dynamic Content Wrapper" at bounding box center [653, 40] width 85 height 15
type input "400730"
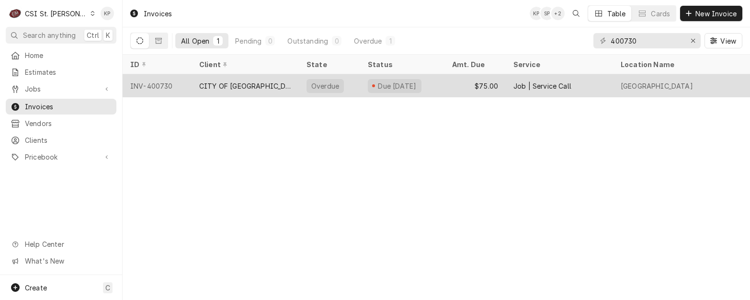
click at [154, 83] on div "INV-400730" at bounding box center [157, 85] width 69 height 23
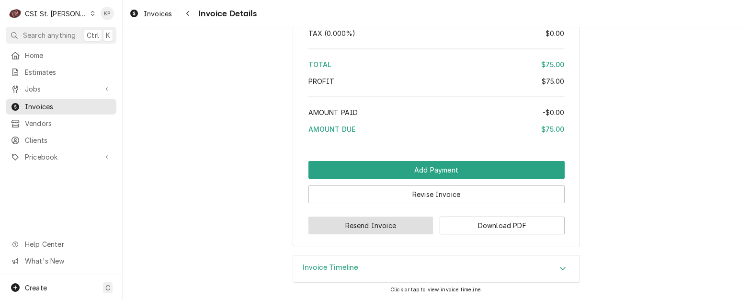
scroll to position [1476, 0]
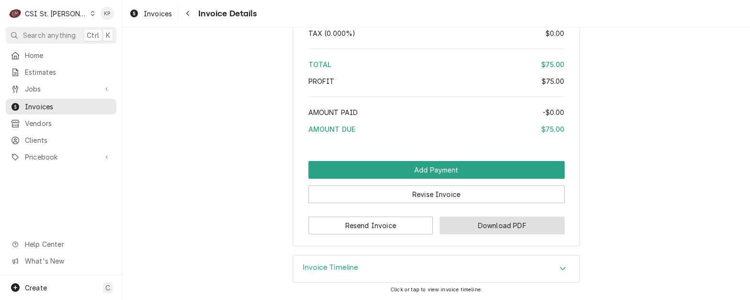
click at [445, 224] on button "Download PDF" at bounding box center [502, 226] width 125 height 18
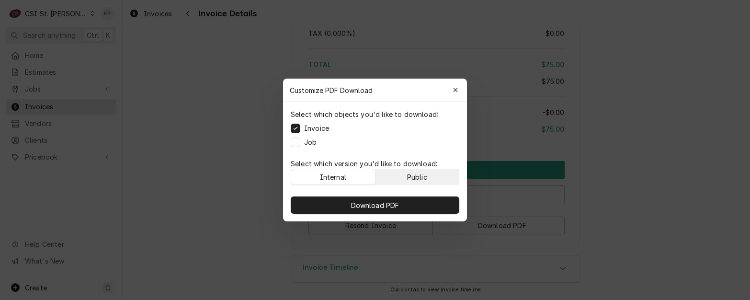
click at [420, 177] on div "Public" at bounding box center [417, 177] width 20 height 10
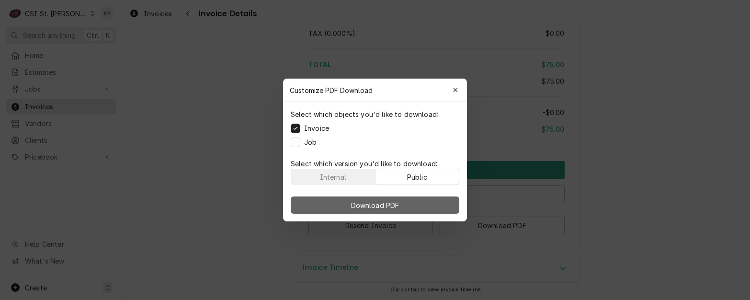
click at [416, 200] on button "Download PDF" at bounding box center [375, 204] width 169 height 17
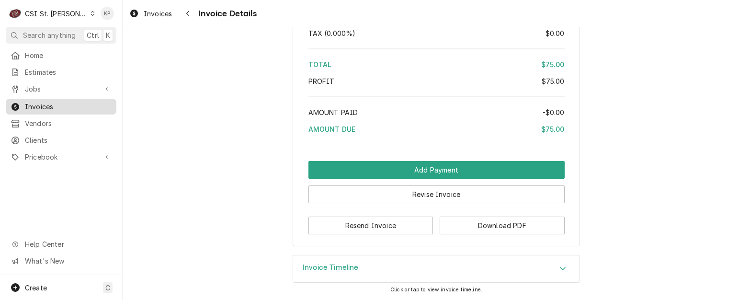
click at [36, 102] on span "Invoices" at bounding box center [68, 107] width 87 height 10
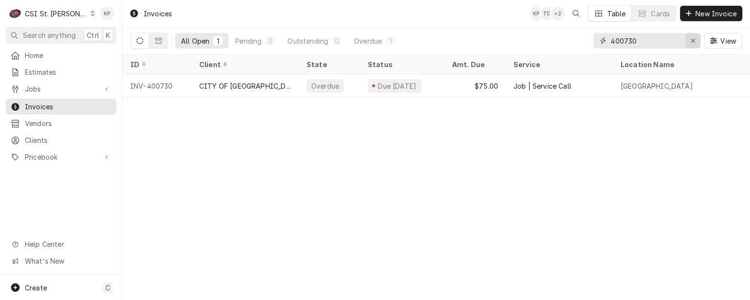
click at [692, 39] on icon "Erase input" at bounding box center [693, 40] width 5 height 7
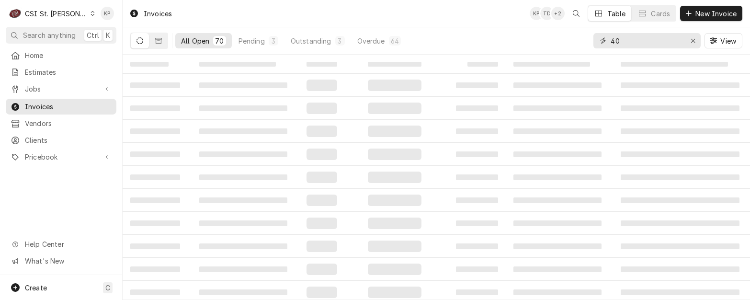
type input "4"
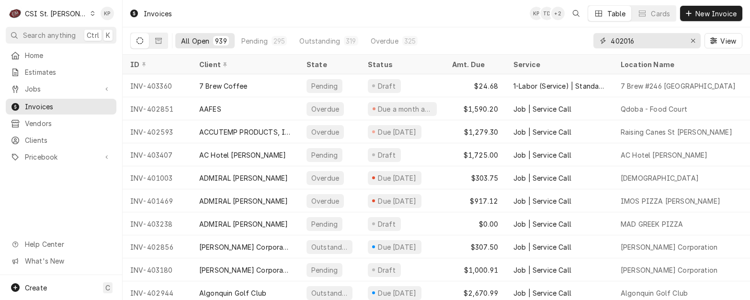
type input "402016"
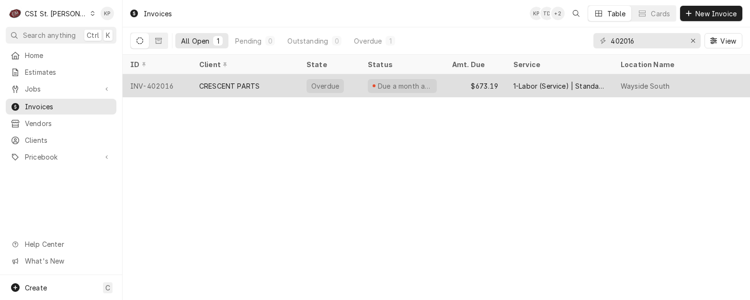
click at [247, 88] on div "CRESCENT PARTS" at bounding box center [229, 86] width 60 height 10
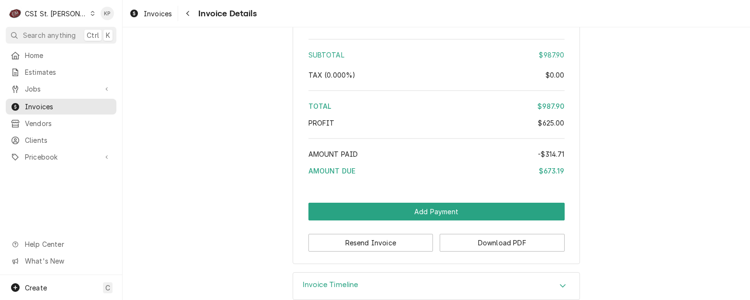
scroll to position [2108, 0]
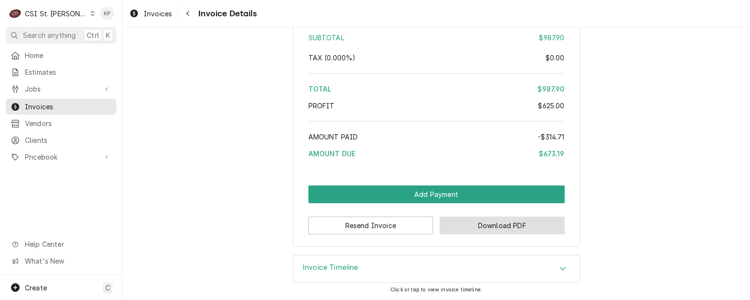
click at [474, 226] on button "Download PDF" at bounding box center [502, 226] width 125 height 18
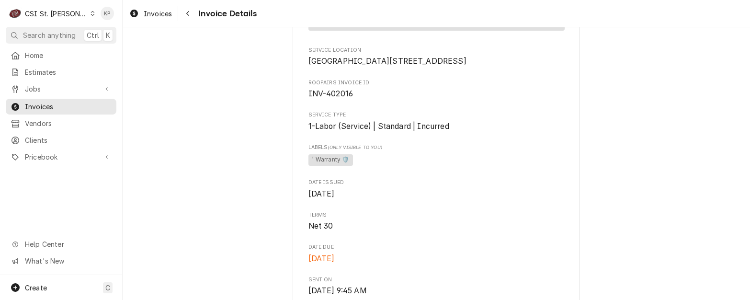
scroll to position [191, 0]
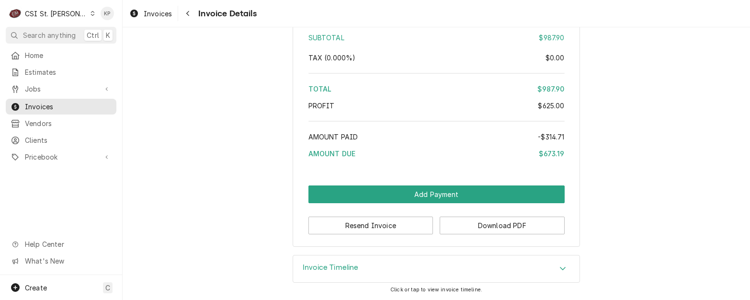
scroll to position [2108, 0]
click at [482, 226] on button "Download PDF" at bounding box center [502, 226] width 125 height 18
click at [420, 115] on div "Subtotal $987.90 Tax ( 0.000% ) $0.00 Total $987.90 Profit $625.00 Amount Paid …" at bounding box center [437, 91] width 256 height 147
click at [142, 11] on div "Invoices" at bounding box center [150, 14] width 46 height 12
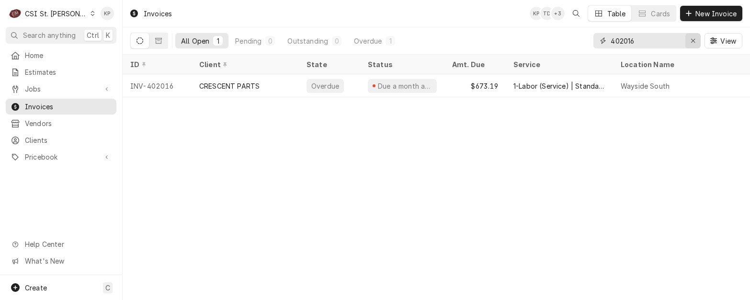
click at [693, 39] on icon "Erase input" at bounding box center [693, 40] width 5 height 7
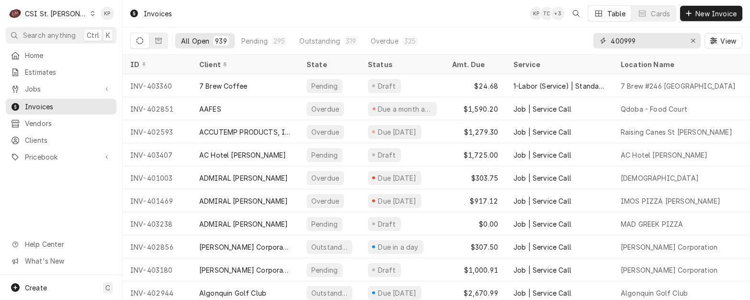
type input "400999"
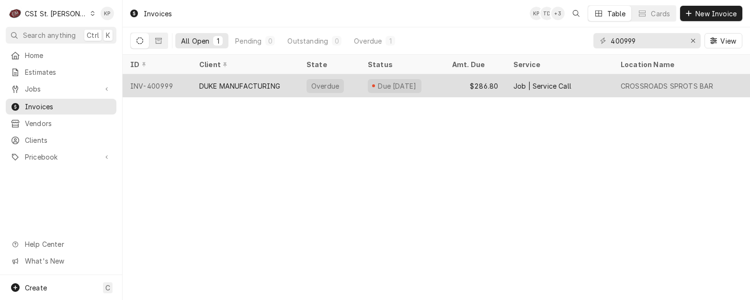
click at [166, 83] on div "INV-400999" at bounding box center [157, 85] width 69 height 23
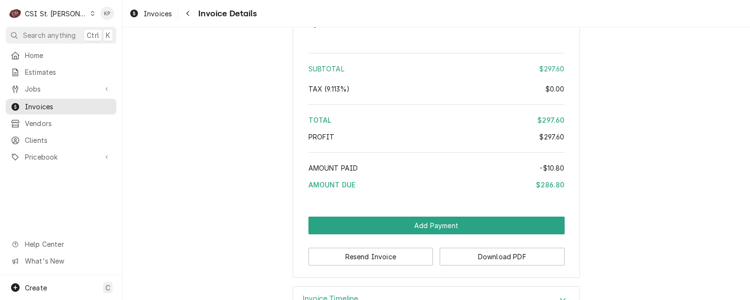
scroll to position [1930, 0]
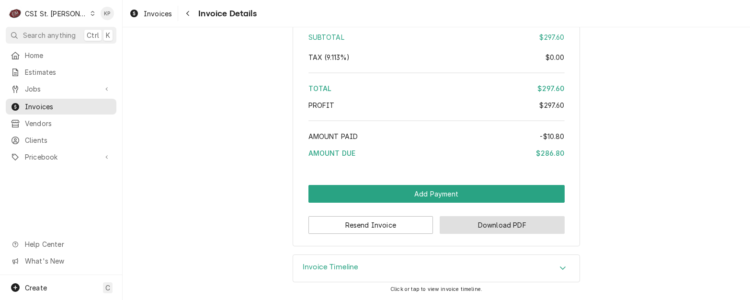
click at [476, 225] on button "Download PDF" at bounding box center [502, 225] width 125 height 18
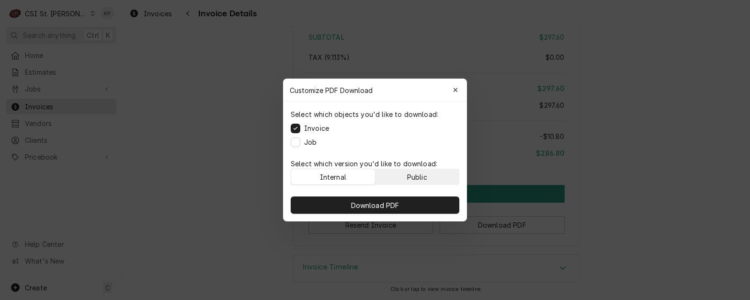
click at [413, 178] on div "Public" at bounding box center [417, 177] width 20 height 10
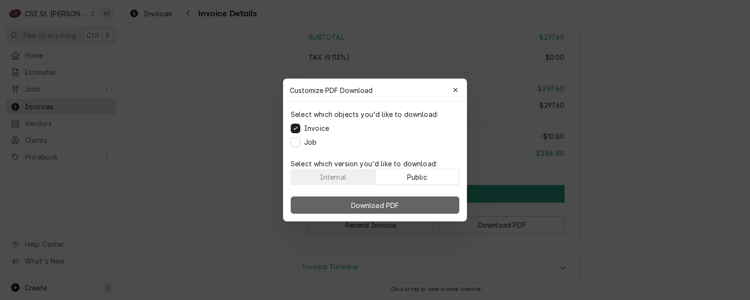
click at [400, 202] on span "Download PDF" at bounding box center [375, 205] width 52 height 10
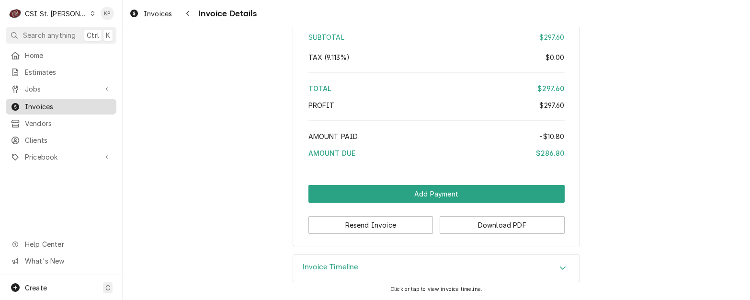
click at [36, 107] on span "Invoices" at bounding box center [68, 107] width 87 height 10
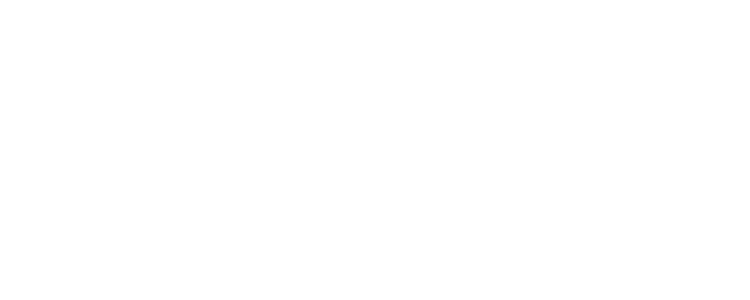
click at [158, 12] on div "Dynamic Content Wrapper" at bounding box center [375, 150] width 750 height 300
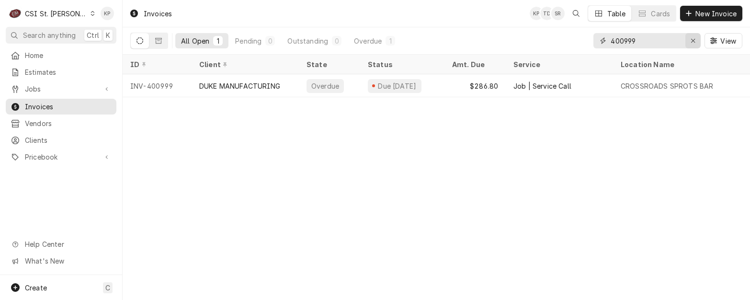
click at [694, 38] on icon "Erase input" at bounding box center [693, 40] width 5 height 7
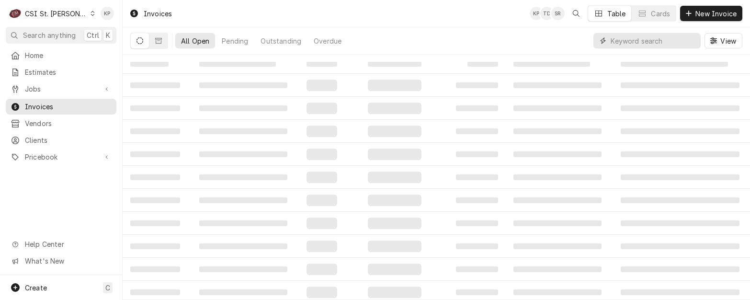
click at [631, 40] on input "Dynamic Content Wrapper" at bounding box center [653, 40] width 85 height 15
type input "403254"
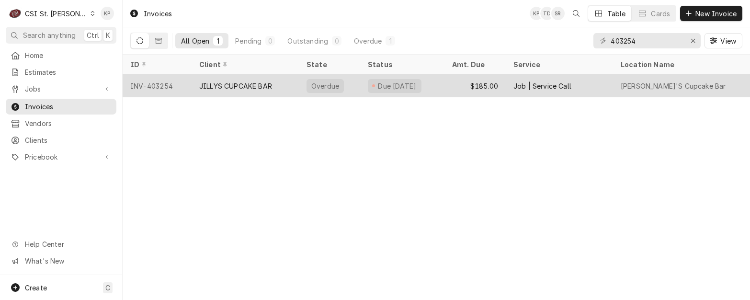
click at [157, 86] on div "INV-403254" at bounding box center [157, 85] width 69 height 23
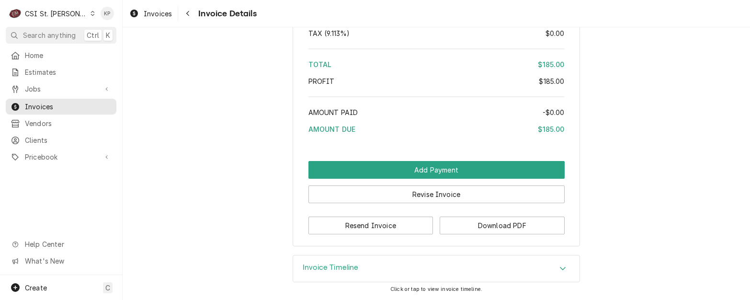
scroll to position [1641, 0]
click at [453, 226] on button "Download PDF" at bounding box center [502, 226] width 125 height 18
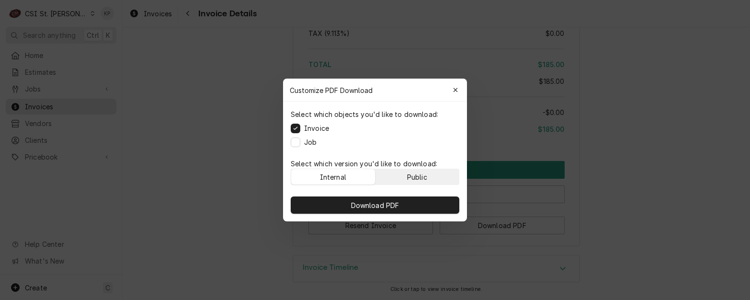
click at [424, 172] on div "Public" at bounding box center [417, 177] width 20 height 10
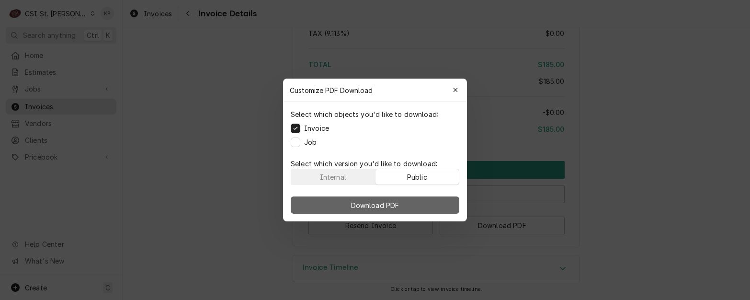
click at [411, 204] on button "Download PDF" at bounding box center [375, 204] width 169 height 17
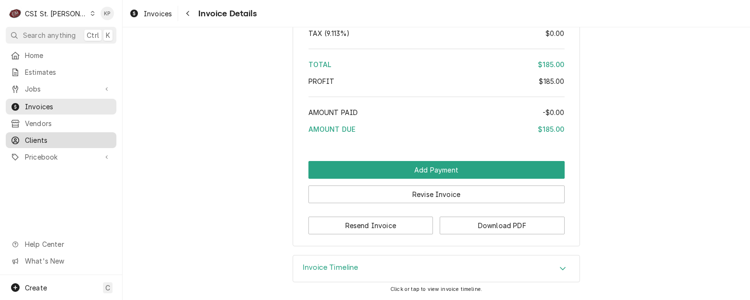
click at [28, 137] on span "Clients" at bounding box center [68, 140] width 87 height 10
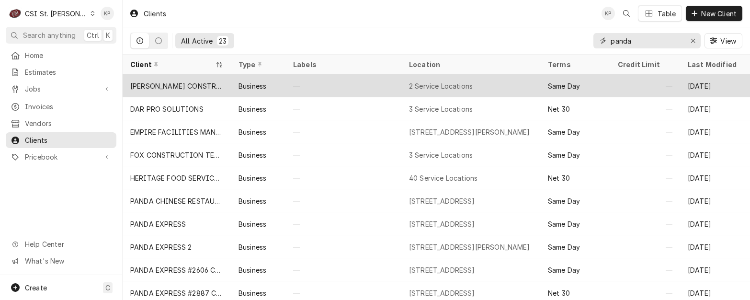
drag, startPoint x: 692, startPoint y: 41, endPoint x: 440, endPoint y: 89, distance: 256.6
click at [692, 41] on icon "Erase input" at bounding box center [693, 40] width 5 height 7
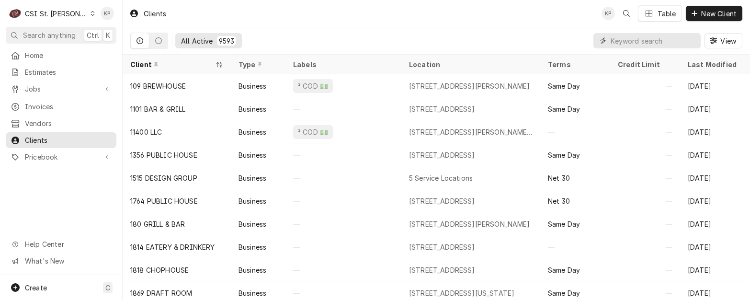
click at [626, 43] on input "Dynamic Content Wrapper" at bounding box center [653, 40] width 85 height 15
paste input "LBC Bakery Equipment"
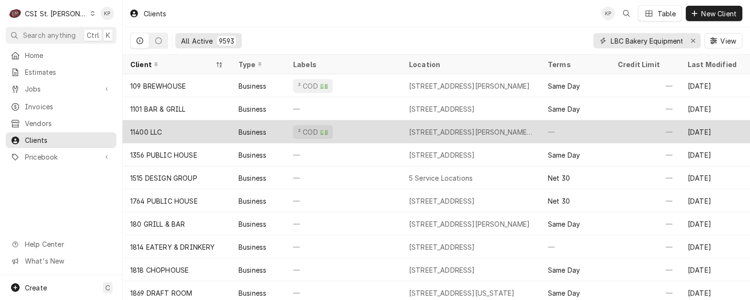
scroll to position [0, 3]
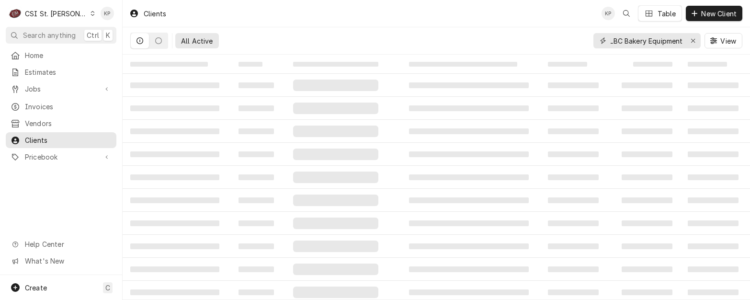
type input "LBC Bakery Equipment"
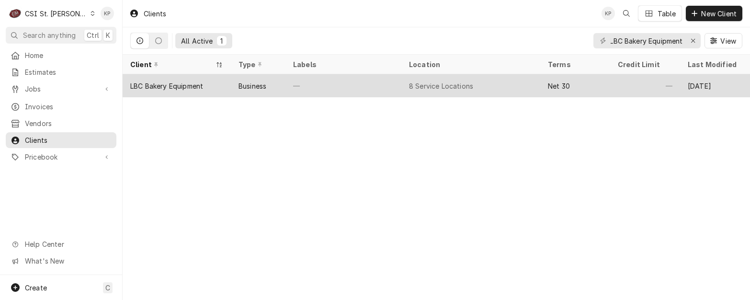
click at [184, 86] on div "LBC Bakery Equipment" at bounding box center [166, 86] width 73 height 10
